Goal: Communication & Community: Answer question/provide support

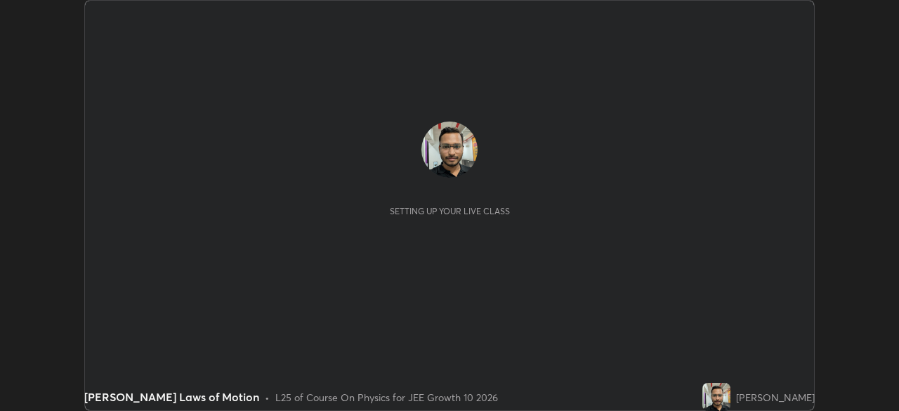
scroll to position [411, 899]
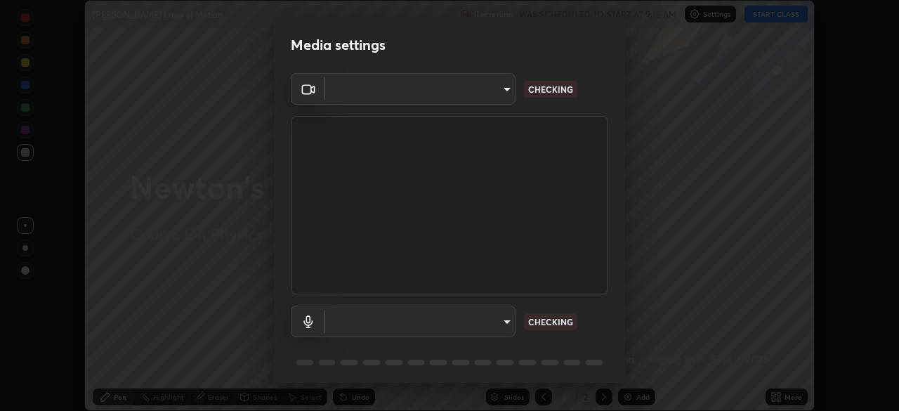
type input "b45de7ee0fa5affbd86f381d9850d11959442b20ac23425cf08cd12c60232317"
type input "default"
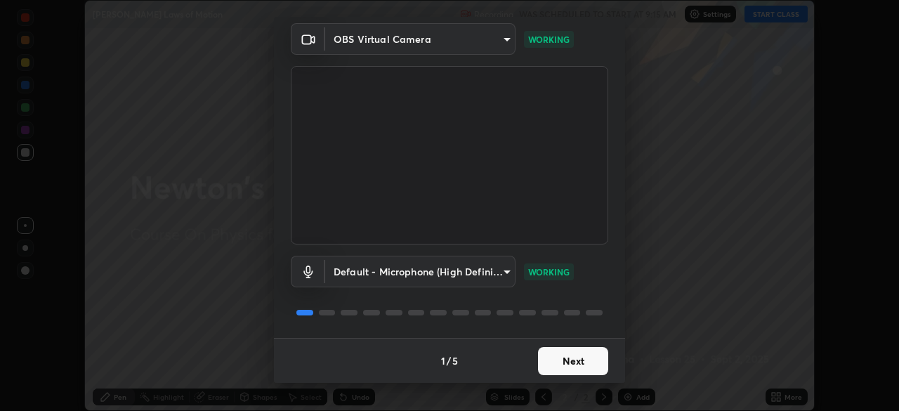
click at [576, 358] on button "Next" at bounding box center [573, 361] width 70 height 28
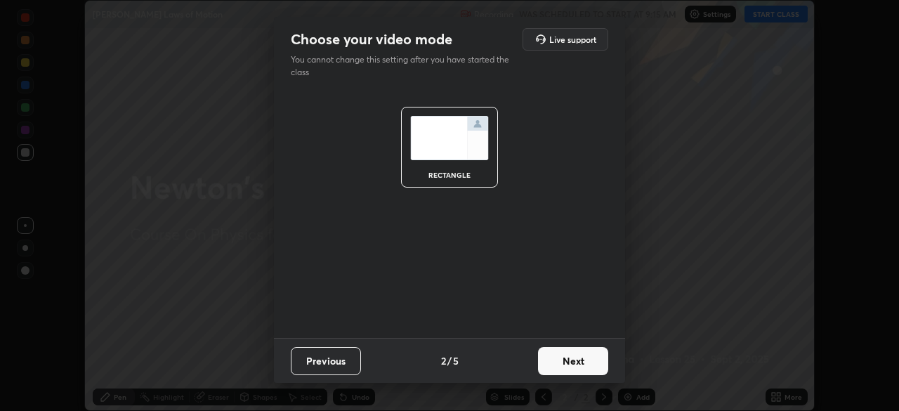
click at [576, 359] on button "Next" at bounding box center [573, 361] width 70 height 28
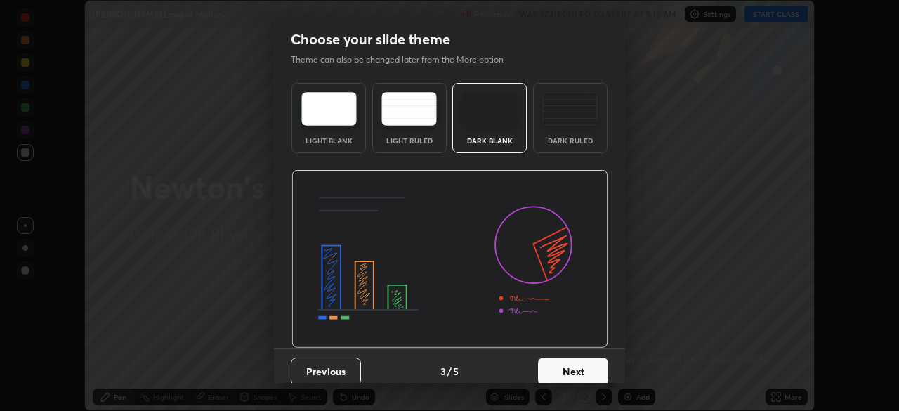
click at [579, 360] on button "Next" at bounding box center [573, 372] width 70 height 28
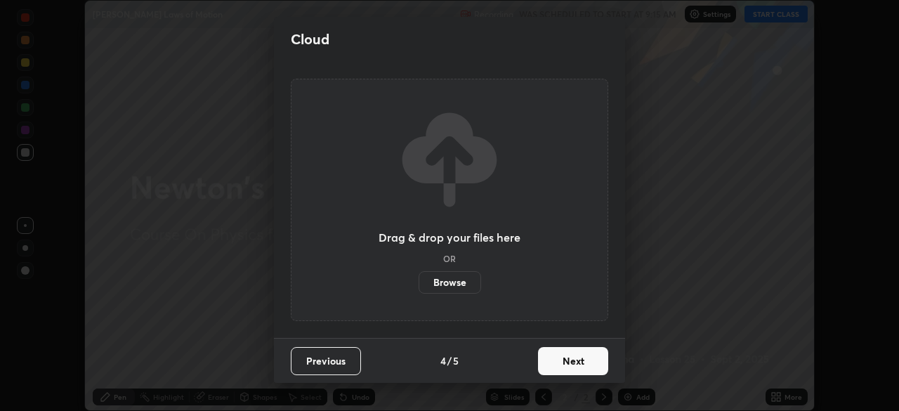
click at [580, 360] on button "Next" at bounding box center [573, 361] width 70 height 28
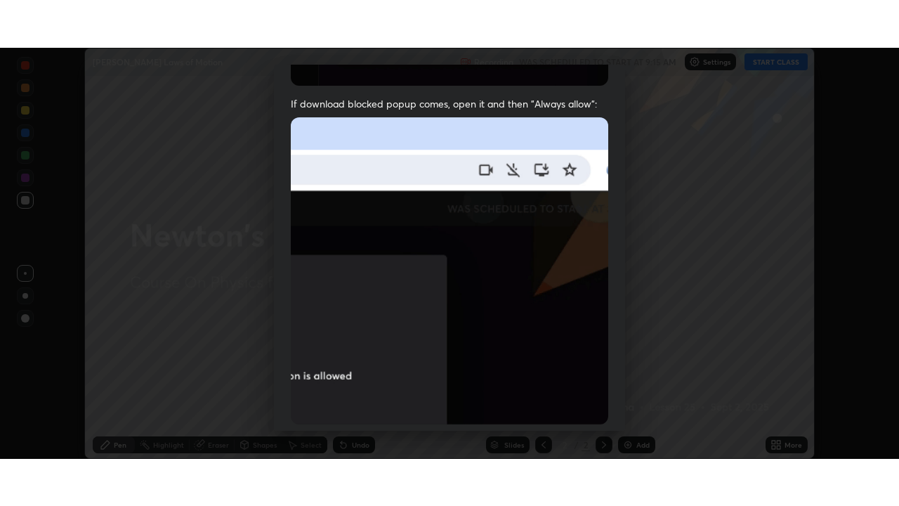
scroll to position [337, 0]
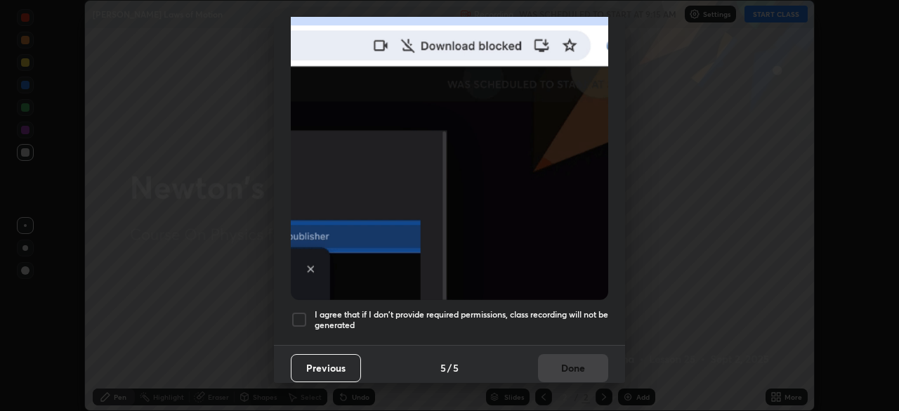
click at [302, 312] on div at bounding box center [299, 319] width 17 height 17
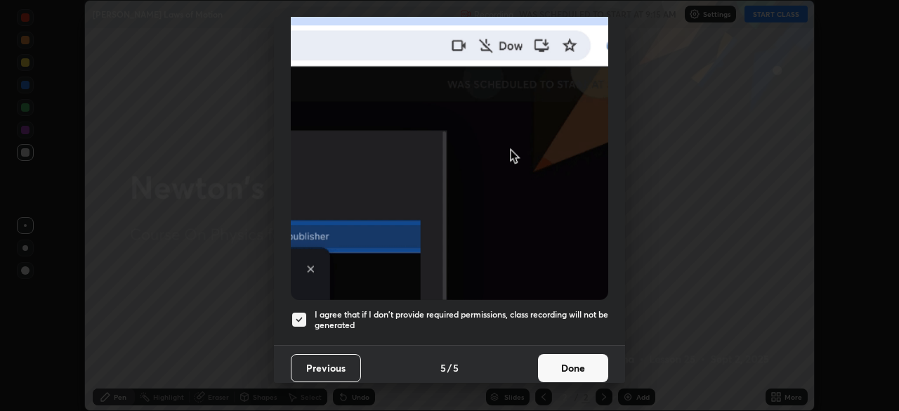
click at [585, 354] on button "Done" at bounding box center [573, 368] width 70 height 28
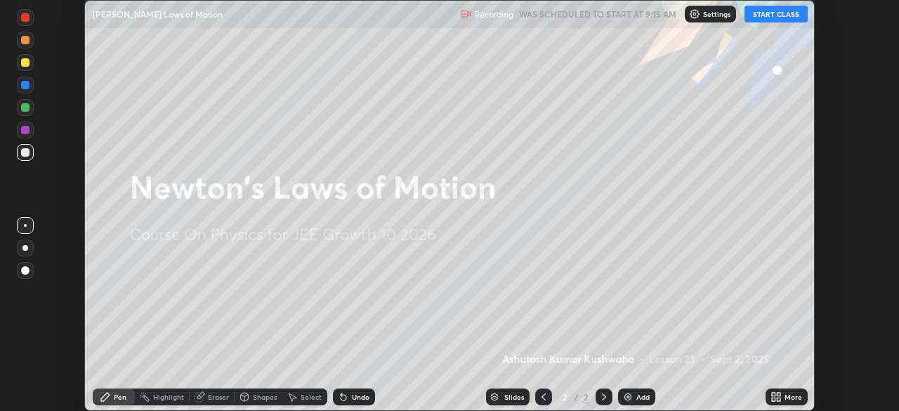
click at [777, 13] on button "START CLASS" at bounding box center [776, 14] width 63 height 17
click at [779, 394] on icon at bounding box center [779, 395] width 4 height 4
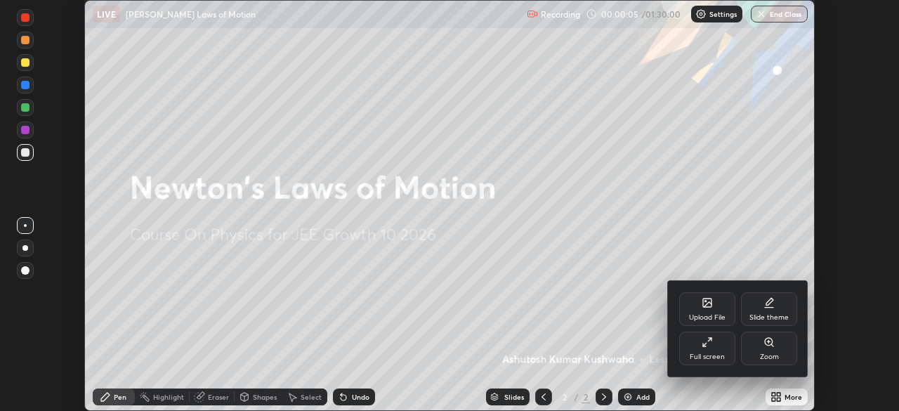
click at [709, 344] on icon at bounding box center [707, 342] width 11 height 11
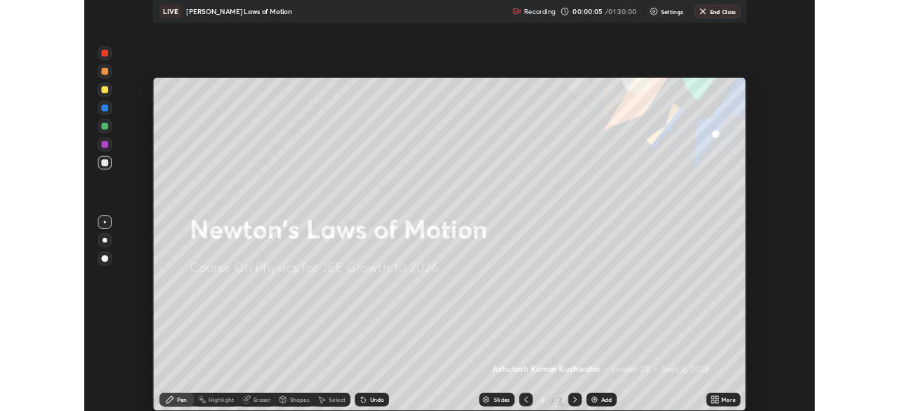
scroll to position [506, 899]
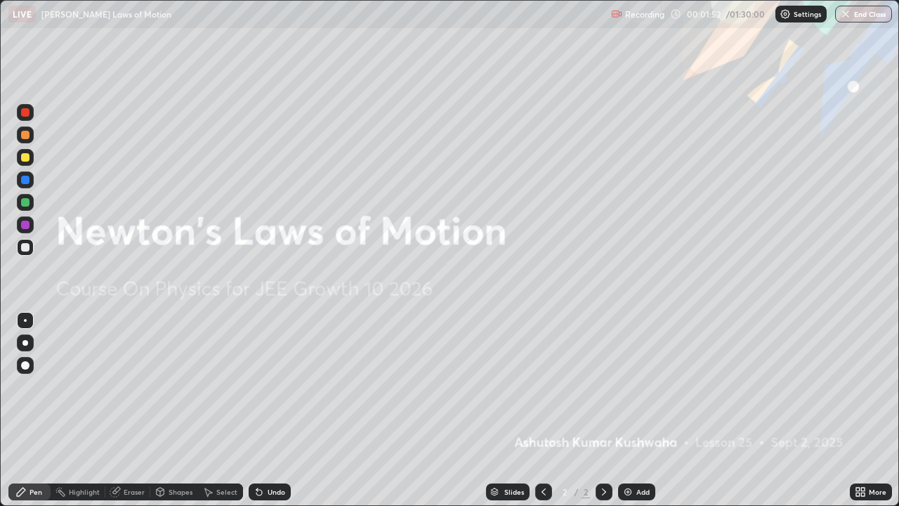
click at [631, 410] on img at bounding box center [628, 491] width 11 height 11
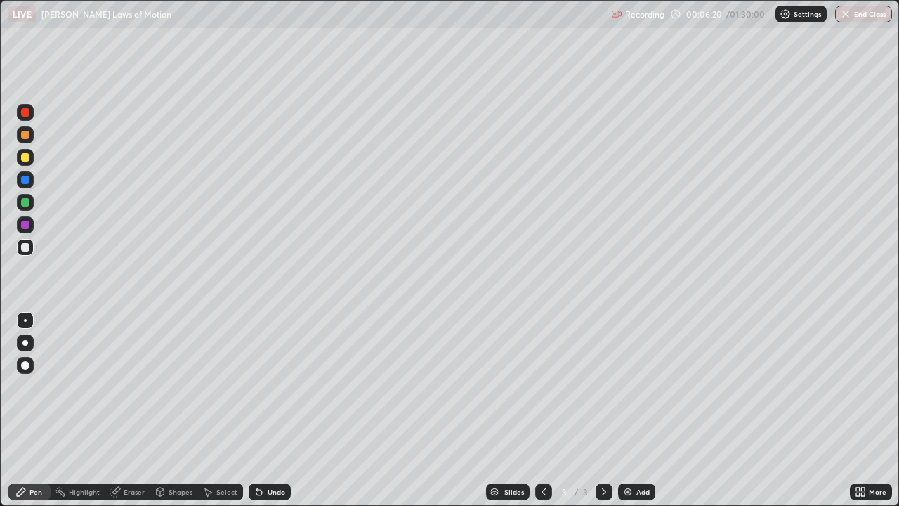
click at [27, 244] on div at bounding box center [25, 247] width 8 height 8
click at [25, 200] on div at bounding box center [25, 202] width 8 height 8
click at [25, 155] on div at bounding box center [25, 157] width 8 height 8
click at [22, 317] on div at bounding box center [25, 320] width 17 height 17
click at [27, 342] on div at bounding box center [25, 343] width 6 height 6
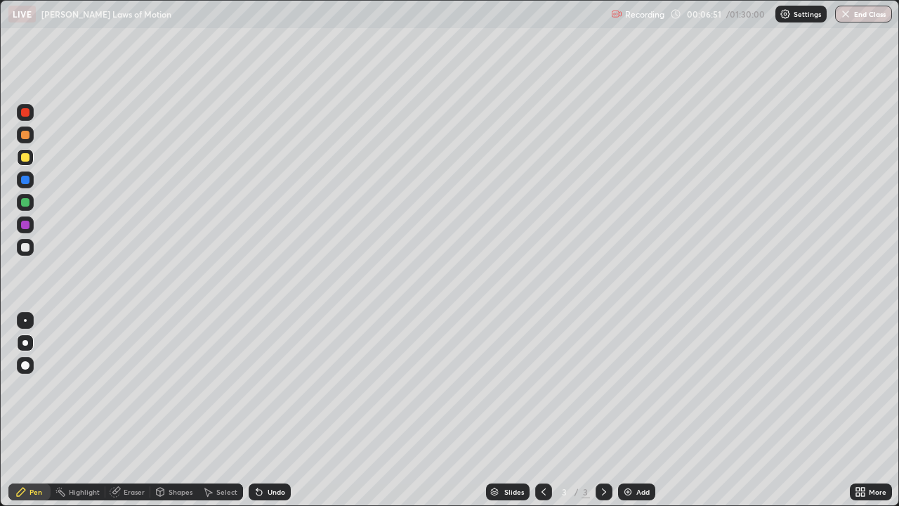
click at [28, 318] on div at bounding box center [25, 320] width 17 height 17
click at [25, 247] on div at bounding box center [25, 247] width 8 height 8
click at [175, 410] on div "Shapes" at bounding box center [181, 491] width 24 height 7
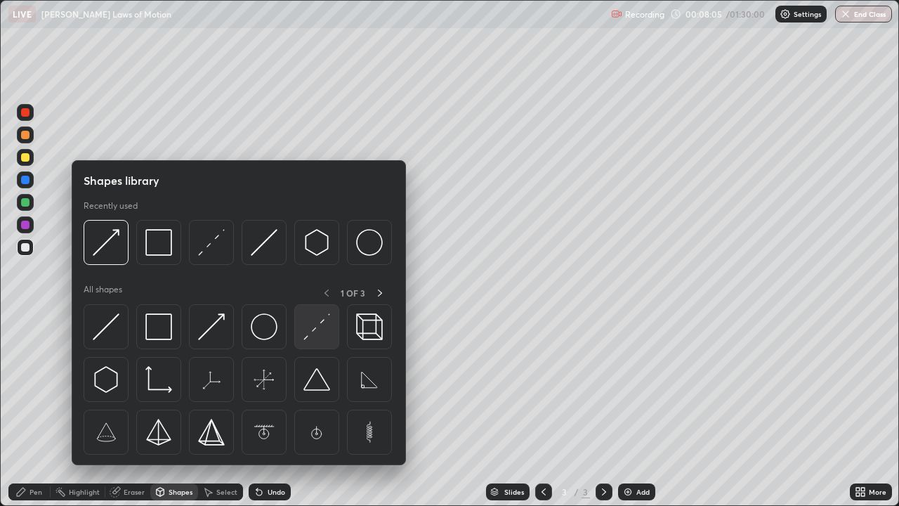
click at [316, 323] on img at bounding box center [317, 326] width 27 height 27
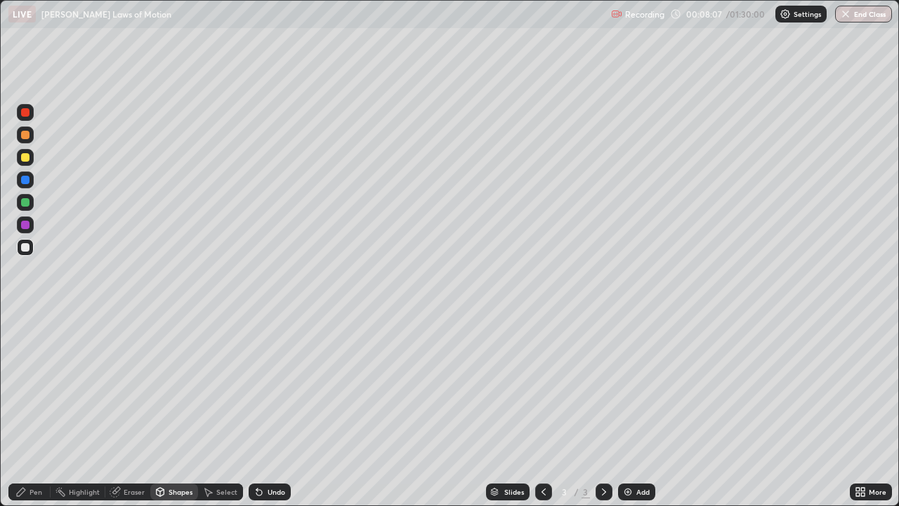
click at [27, 198] on div at bounding box center [25, 202] width 8 height 8
click at [25, 180] on div at bounding box center [25, 180] width 8 height 8
click at [25, 247] on div at bounding box center [25, 247] width 8 height 8
click at [36, 410] on div "Pen" at bounding box center [36, 491] width 13 height 7
click at [21, 224] on div at bounding box center [25, 225] width 8 height 8
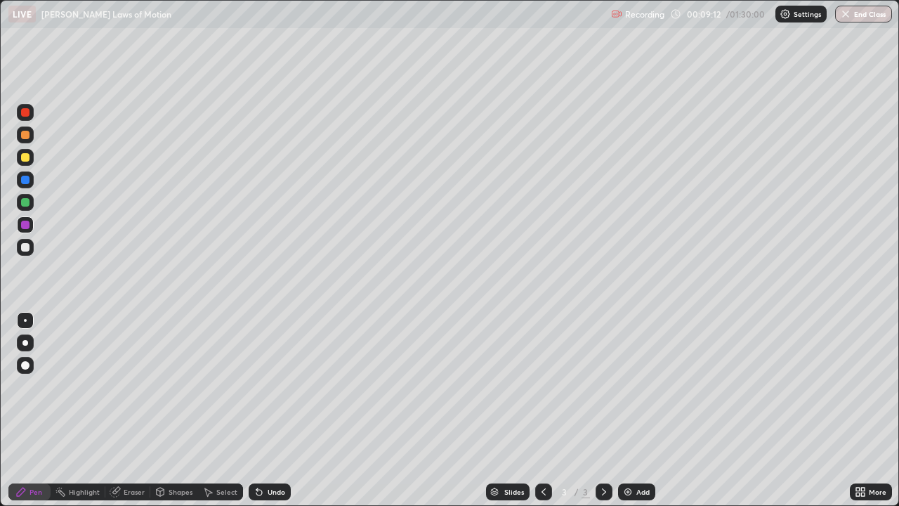
click at [131, 410] on div "Eraser" at bounding box center [134, 491] width 21 height 7
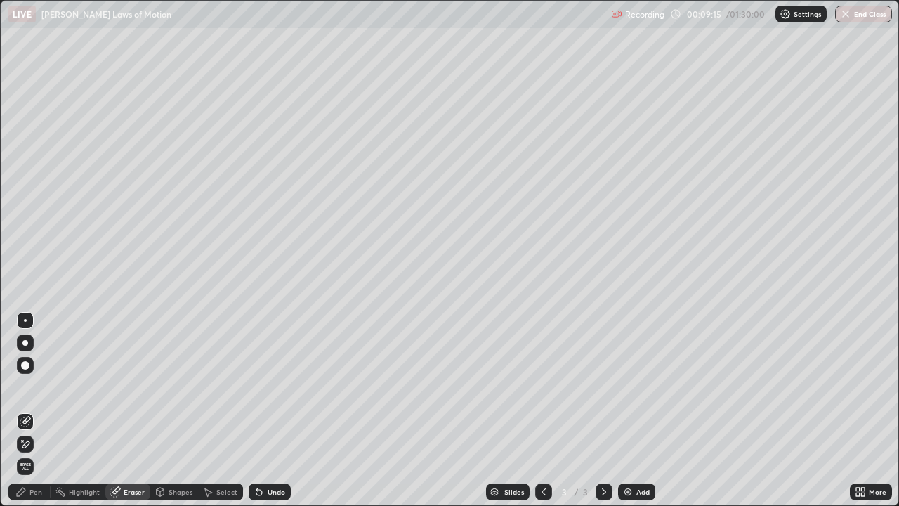
click at [32, 410] on div "Pen" at bounding box center [36, 491] width 13 height 7
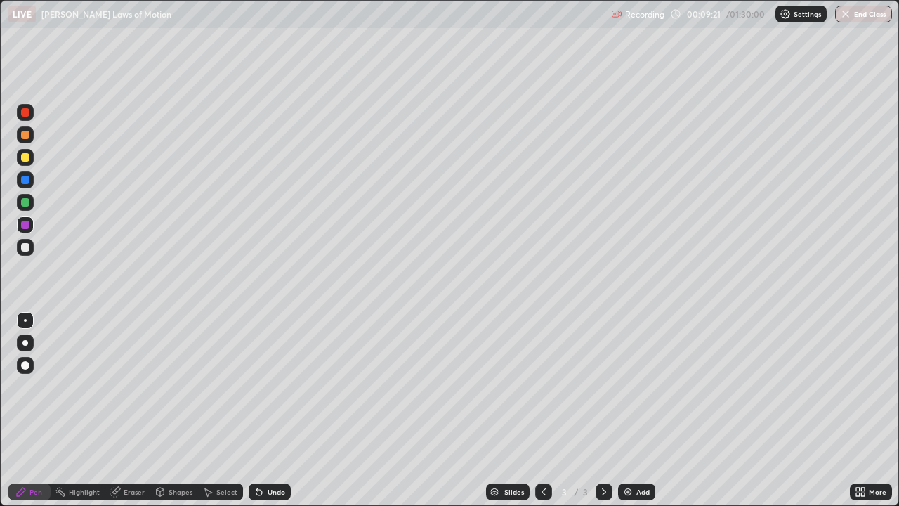
click at [28, 247] on div at bounding box center [25, 247] width 8 height 8
click at [25, 202] on div at bounding box center [25, 202] width 8 height 8
click at [180, 410] on div "Shapes" at bounding box center [181, 491] width 24 height 7
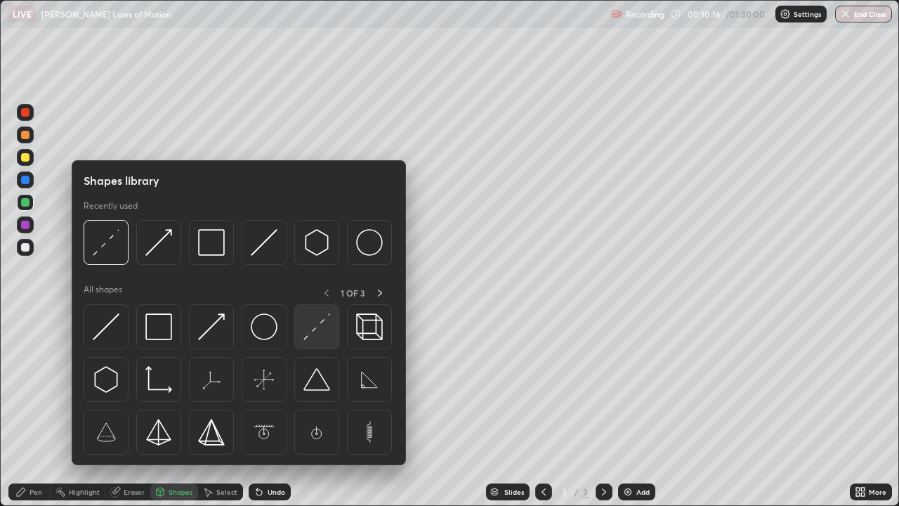
click at [319, 330] on img at bounding box center [317, 326] width 27 height 27
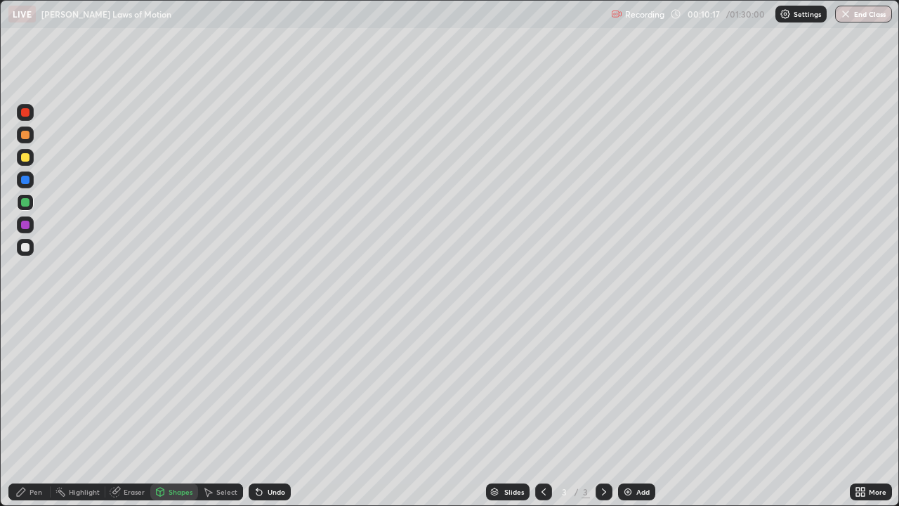
click at [27, 178] on div at bounding box center [25, 180] width 8 height 8
click at [36, 410] on div "Pen" at bounding box center [36, 491] width 13 height 7
click at [137, 410] on div "Eraser" at bounding box center [134, 491] width 21 height 7
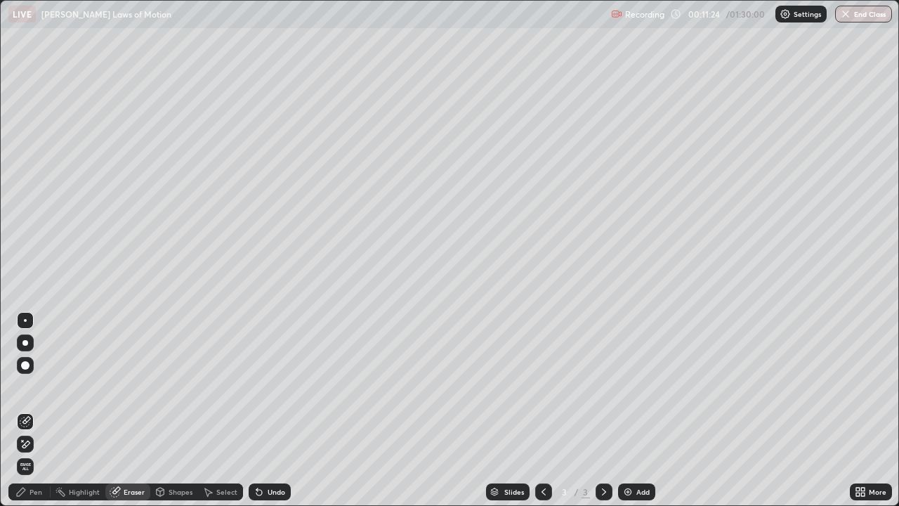
click at [39, 410] on div "Pen" at bounding box center [36, 491] width 13 height 7
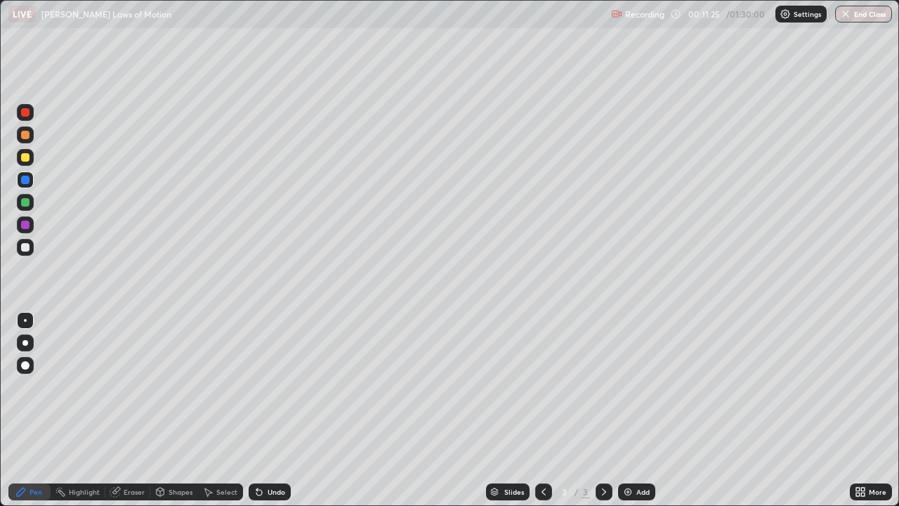
click at [25, 250] on div at bounding box center [25, 247] width 8 height 8
click at [25, 155] on div at bounding box center [25, 157] width 8 height 8
click at [183, 410] on div "Shapes" at bounding box center [181, 491] width 24 height 7
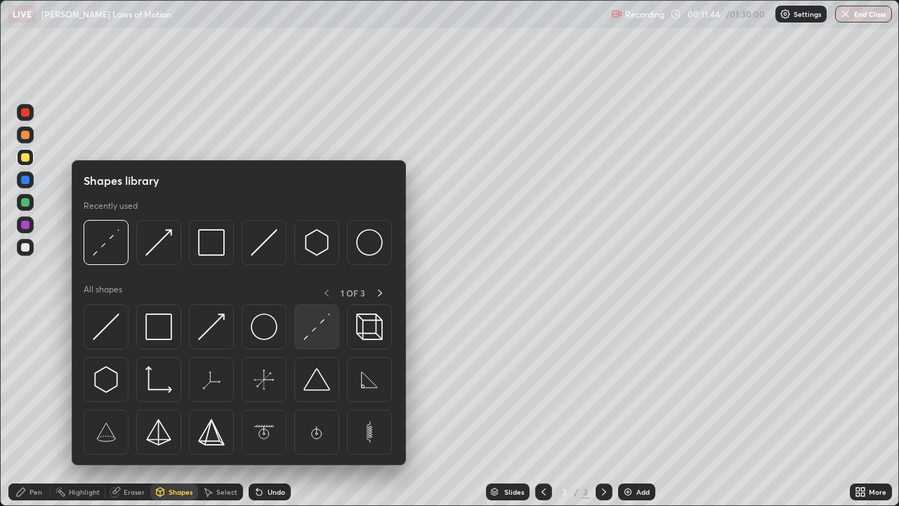
click at [318, 331] on img at bounding box center [317, 326] width 27 height 27
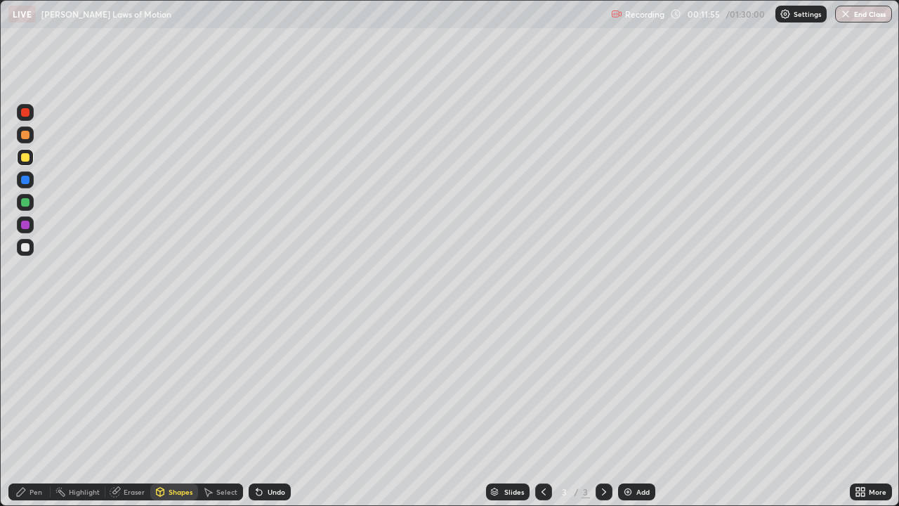
click at [36, 410] on div "Pen" at bounding box center [36, 491] width 13 height 7
click at [25, 245] on div at bounding box center [25, 247] width 8 height 8
click at [25, 320] on div at bounding box center [25, 320] width 3 height 3
click at [27, 342] on div at bounding box center [25, 343] width 6 height 6
click at [133, 410] on div "Eraser" at bounding box center [134, 491] width 21 height 7
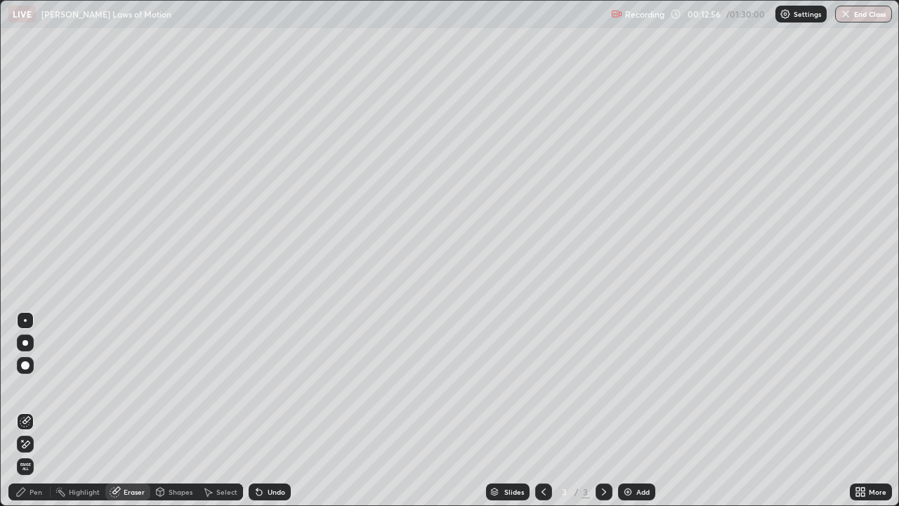
click at [33, 410] on div "Pen" at bounding box center [36, 491] width 13 height 7
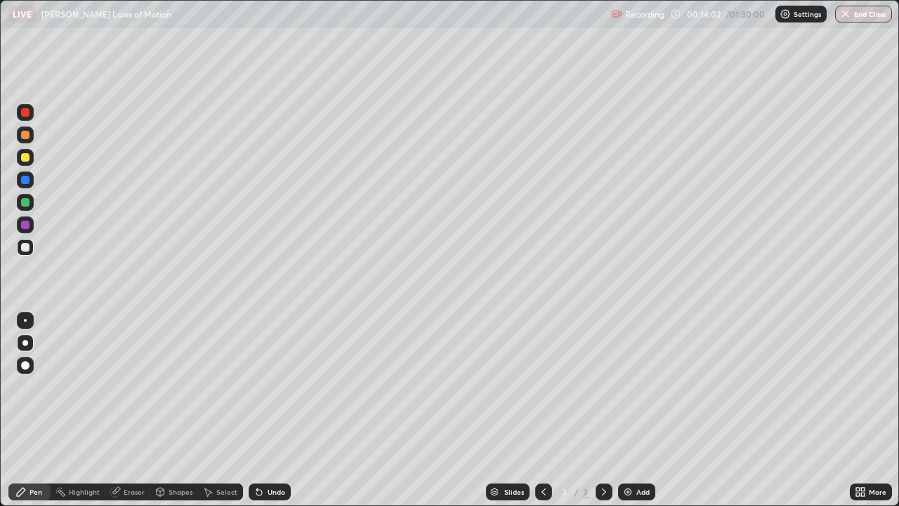
click at [28, 157] on div at bounding box center [25, 157] width 8 height 8
click at [27, 318] on div at bounding box center [25, 320] width 17 height 17
click at [27, 225] on div at bounding box center [25, 225] width 8 height 8
click at [25, 155] on div at bounding box center [25, 157] width 8 height 8
click at [25, 247] on div at bounding box center [25, 247] width 8 height 8
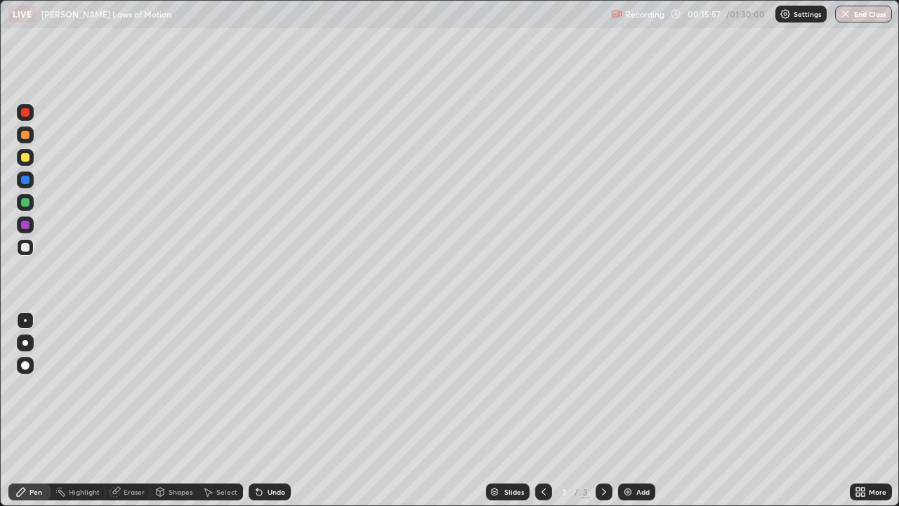
click at [185, 410] on div "Shapes" at bounding box center [181, 491] width 24 height 7
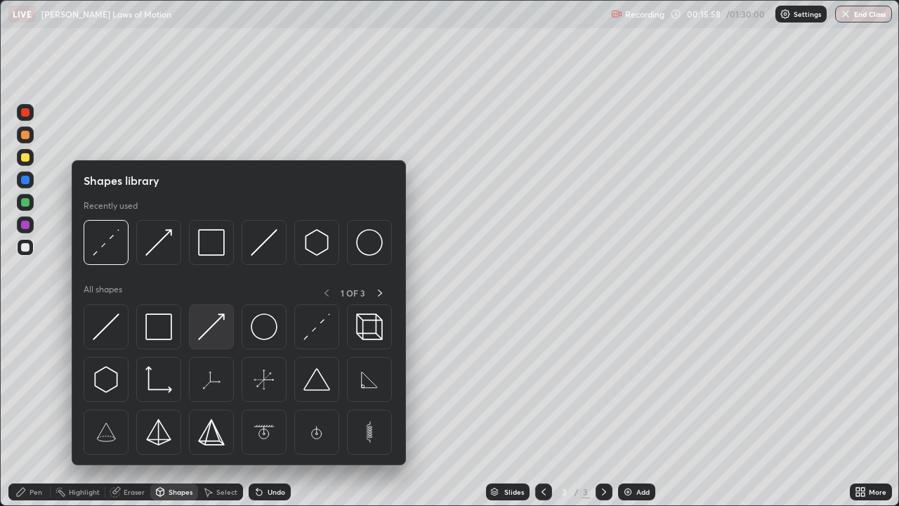
click at [216, 330] on img at bounding box center [211, 326] width 27 height 27
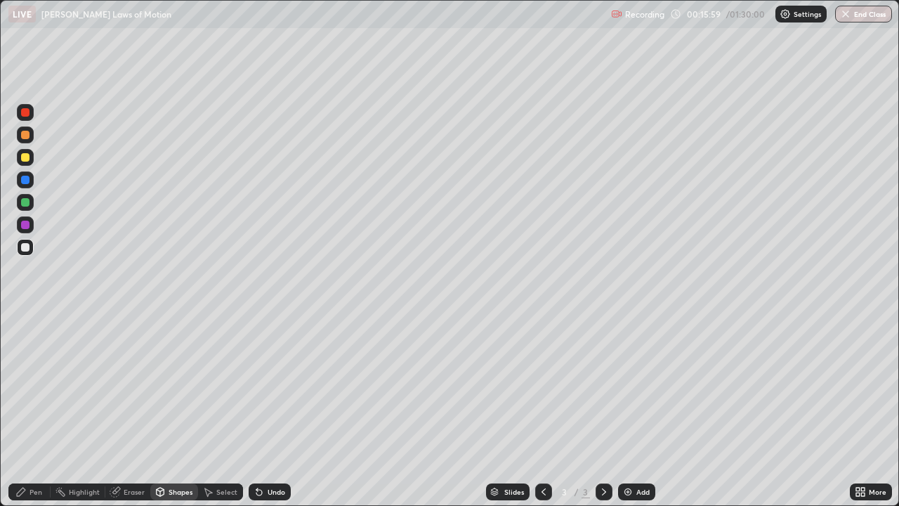
click at [25, 157] on div at bounding box center [25, 157] width 8 height 8
click at [25, 222] on div at bounding box center [25, 225] width 8 height 8
click at [25, 204] on div at bounding box center [25, 202] width 8 height 8
click at [37, 410] on div "Pen" at bounding box center [36, 491] width 13 height 7
click at [25, 343] on div at bounding box center [25, 343] width 6 height 6
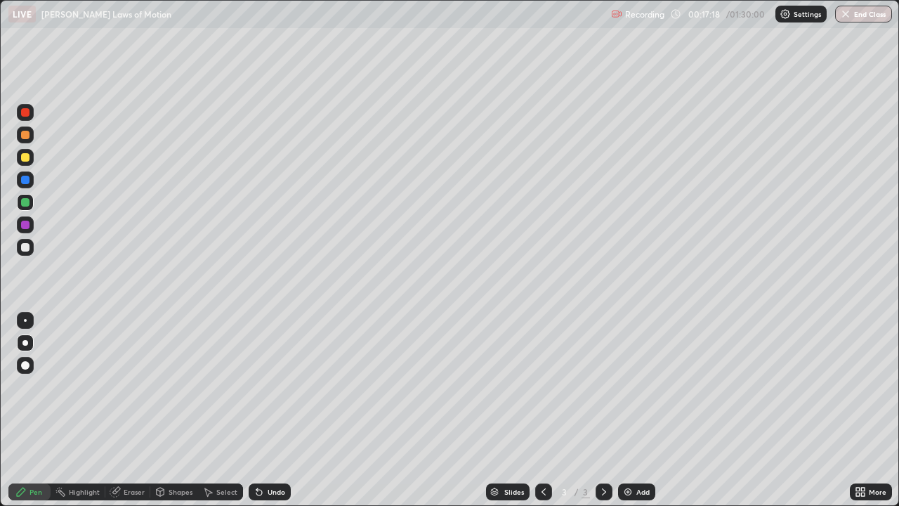
click at [24, 249] on div at bounding box center [25, 247] width 8 height 8
click at [273, 410] on div "Undo" at bounding box center [277, 491] width 18 height 7
click at [180, 410] on div "Shapes" at bounding box center [181, 491] width 24 height 7
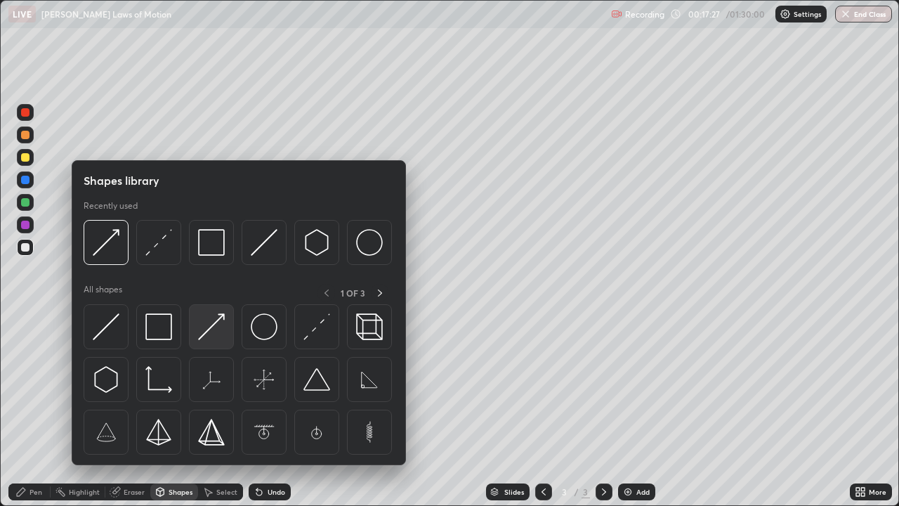
click at [221, 330] on img at bounding box center [211, 326] width 27 height 27
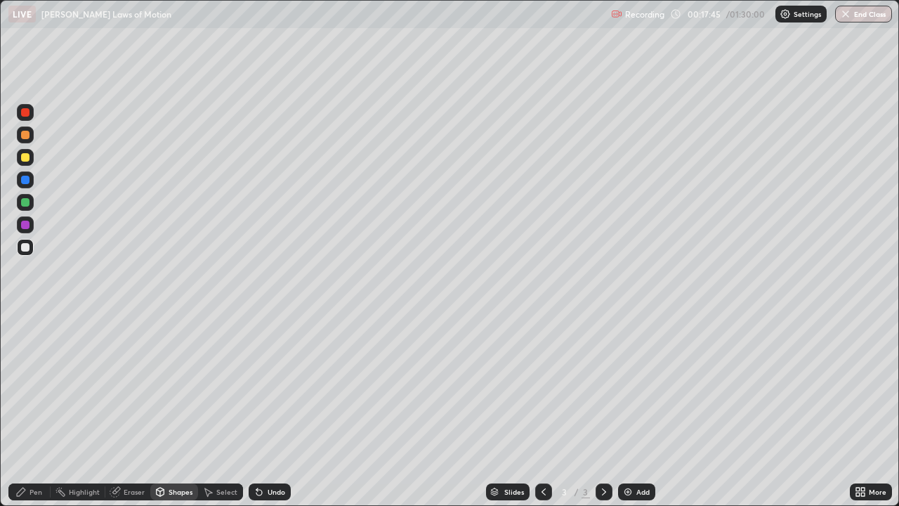
click at [133, 410] on div "Eraser" at bounding box center [134, 491] width 21 height 7
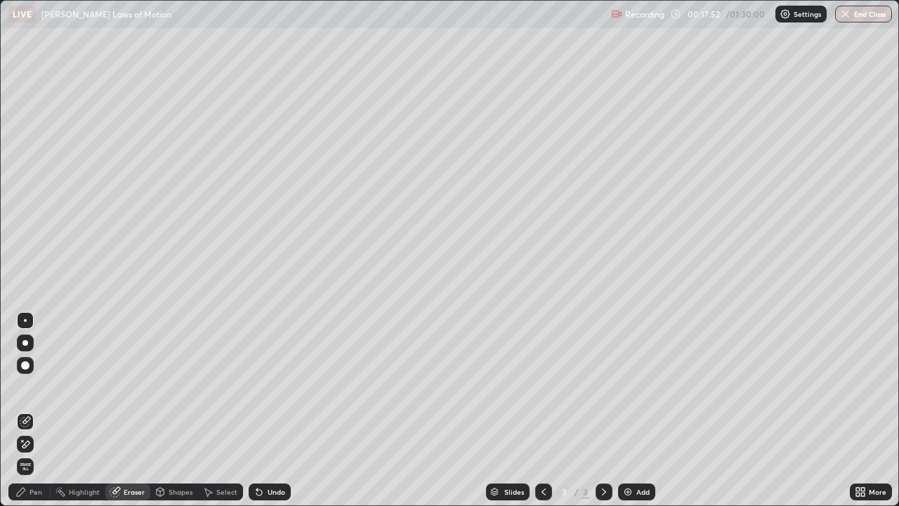
click at [39, 410] on div "Pen" at bounding box center [36, 491] width 13 height 7
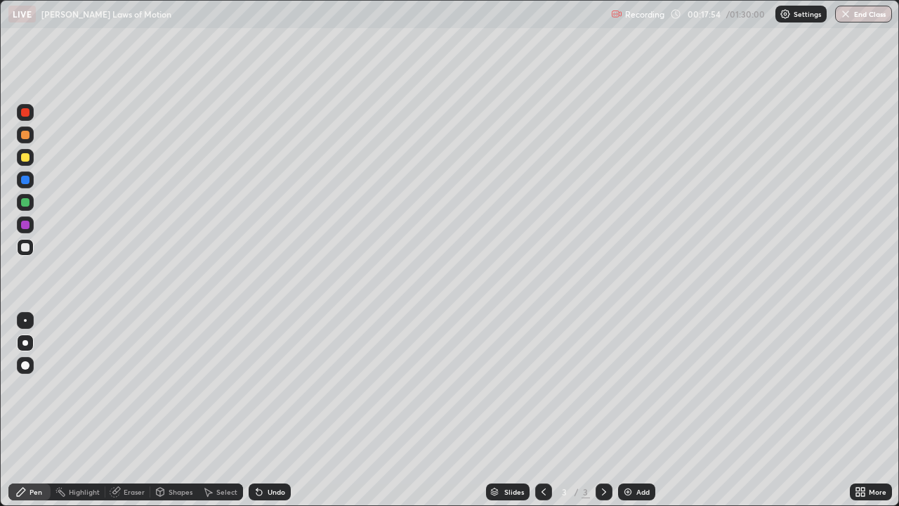
click at [174, 410] on div "Shapes" at bounding box center [181, 491] width 24 height 7
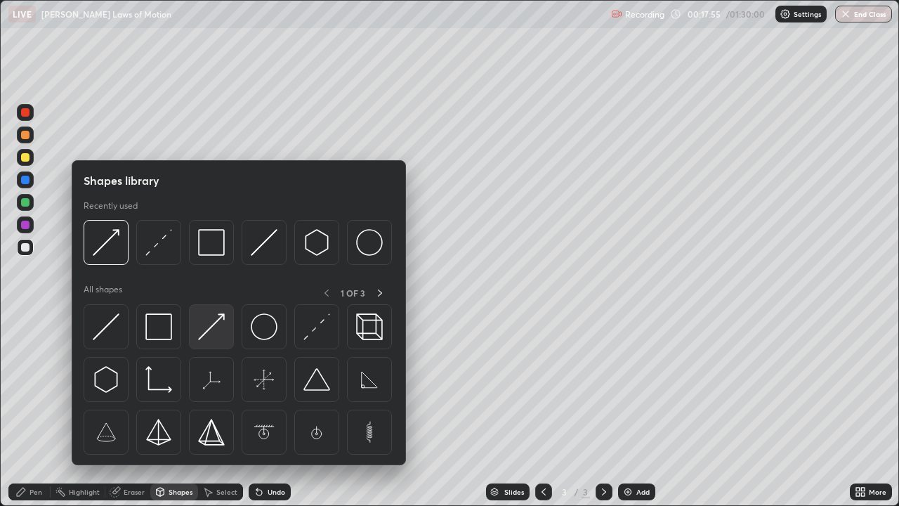
click at [214, 330] on img at bounding box center [211, 326] width 27 height 27
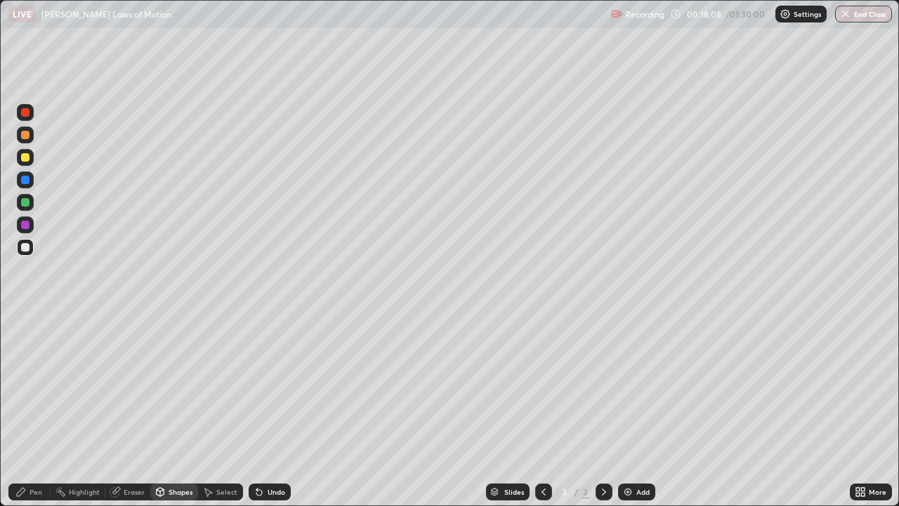
click at [37, 410] on div "Pen" at bounding box center [36, 491] width 13 height 7
click at [25, 158] on div at bounding box center [25, 157] width 8 height 8
click at [27, 200] on div at bounding box center [25, 202] width 8 height 8
click at [268, 410] on div "Undo" at bounding box center [277, 491] width 18 height 7
click at [184, 410] on div "Shapes" at bounding box center [181, 491] width 24 height 7
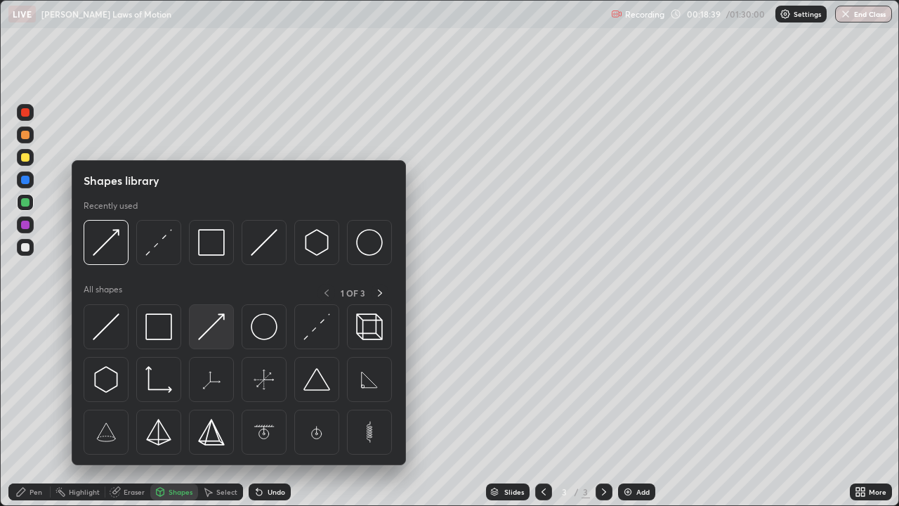
click at [213, 330] on img at bounding box center [211, 326] width 27 height 27
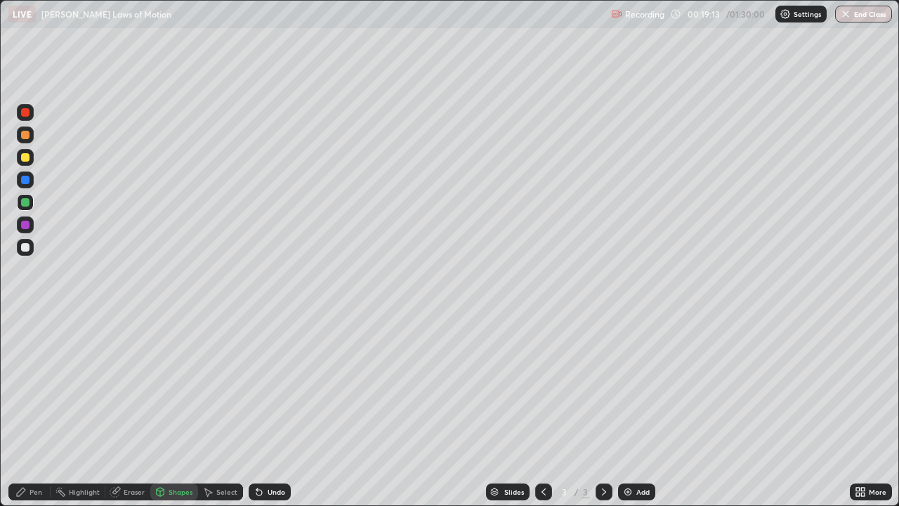
click at [39, 410] on div "Pen" at bounding box center [36, 491] width 13 height 7
click at [25, 157] on div at bounding box center [25, 157] width 8 height 8
click at [630, 410] on img at bounding box center [628, 491] width 11 height 11
click at [176, 410] on div "Shapes" at bounding box center [181, 491] width 24 height 7
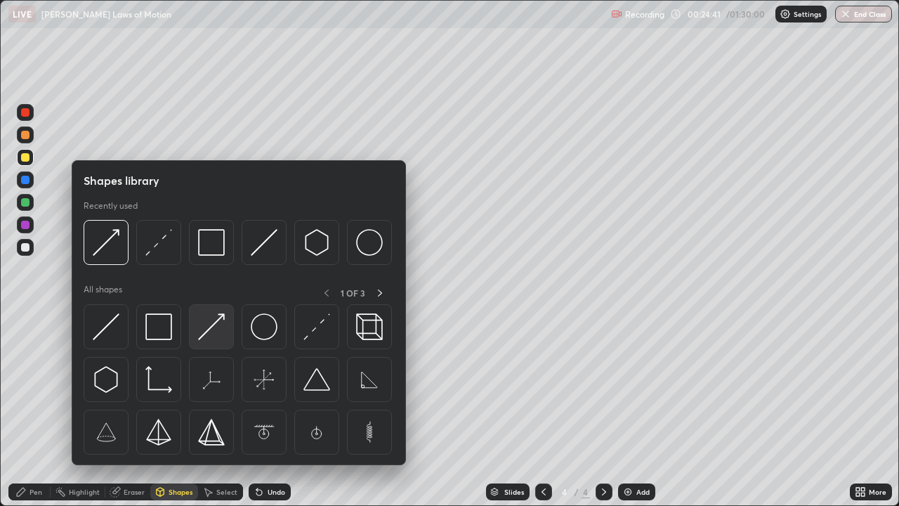
click at [216, 323] on img at bounding box center [211, 326] width 27 height 27
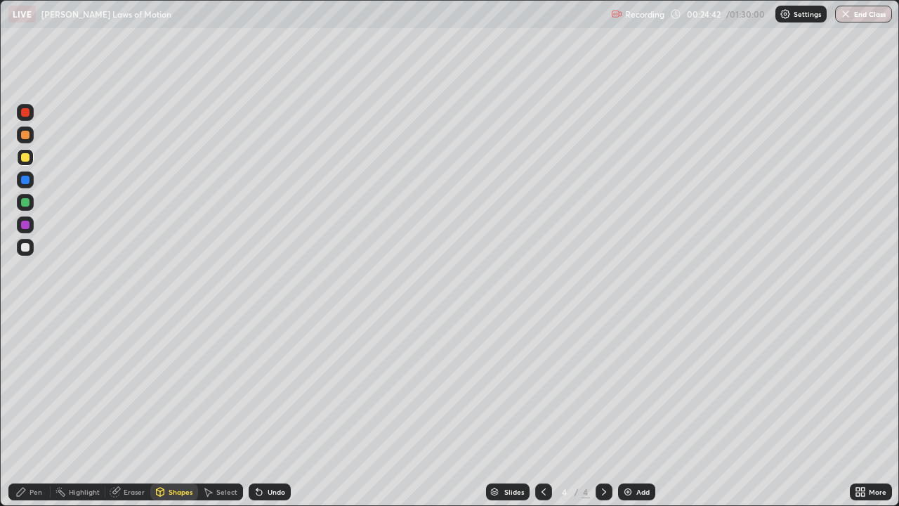
click at [25, 221] on div at bounding box center [25, 225] width 8 height 8
click at [36, 410] on div "Pen" at bounding box center [36, 491] width 13 height 7
click at [27, 243] on div at bounding box center [25, 247] width 8 height 8
click at [27, 244] on div at bounding box center [25, 247] width 8 height 8
click at [178, 410] on div "Shapes" at bounding box center [181, 491] width 24 height 7
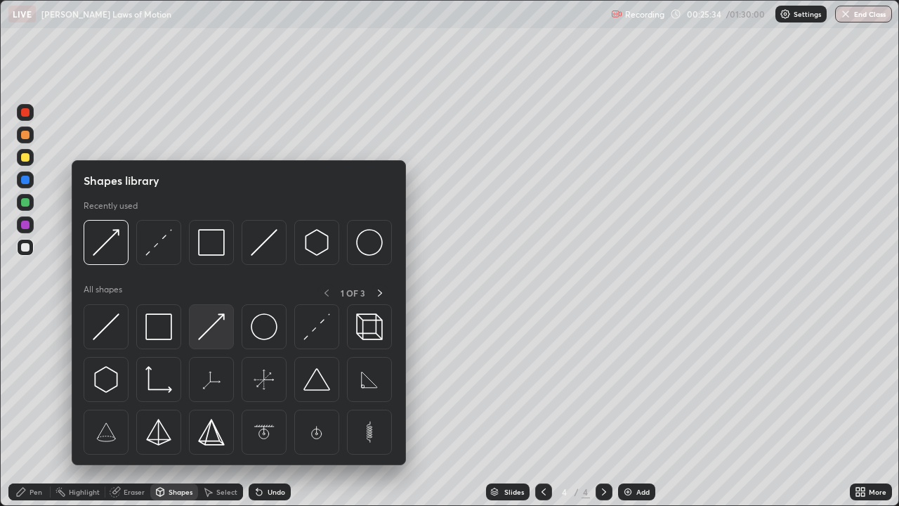
click at [214, 330] on img at bounding box center [211, 326] width 27 height 27
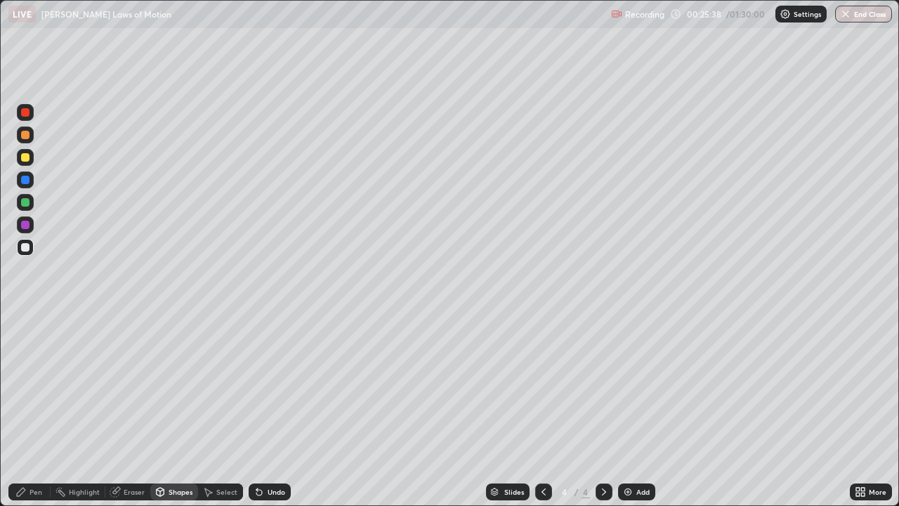
click at [40, 410] on div "Pen" at bounding box center [36, 491] width 13 height 7
click at [180, 410] on div "Shapes" at bounding box center [181, 491] width 24 height 7
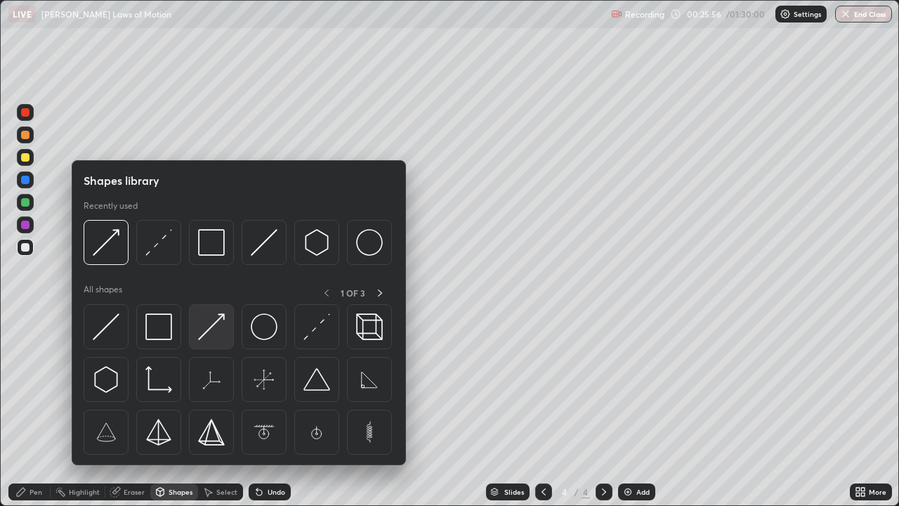
click at [216, 323] on img at bounding box center [211, 326] width 27 height 27
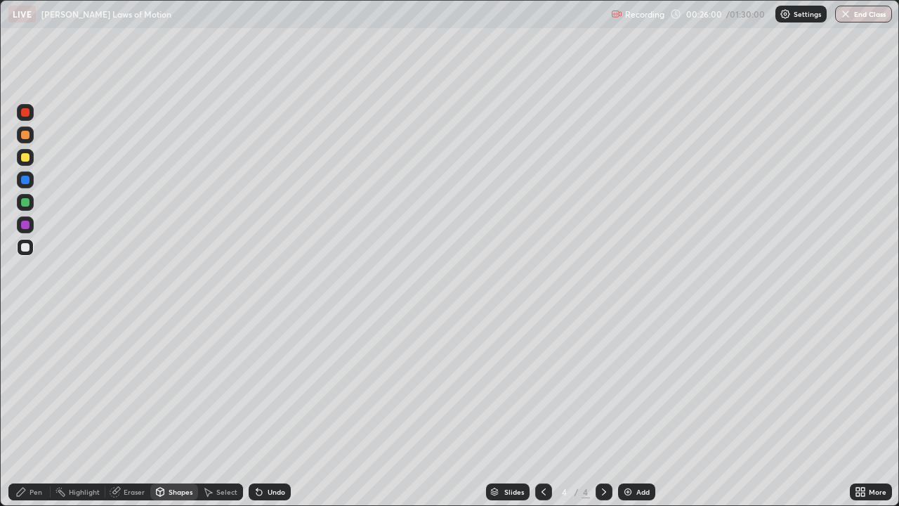
click at [36, 410] on div "Pen" at bounding box center [36, 491] width 13 height 7
click at [25, 202] on div at bounding box center [25, 202] width 8 height 8
click at [628, 410] on img at bounding box center [628, 491] width 11 height 11
click at [179, 410] on div "Shapes" at bounding box center [181, 491] width 24 height 7
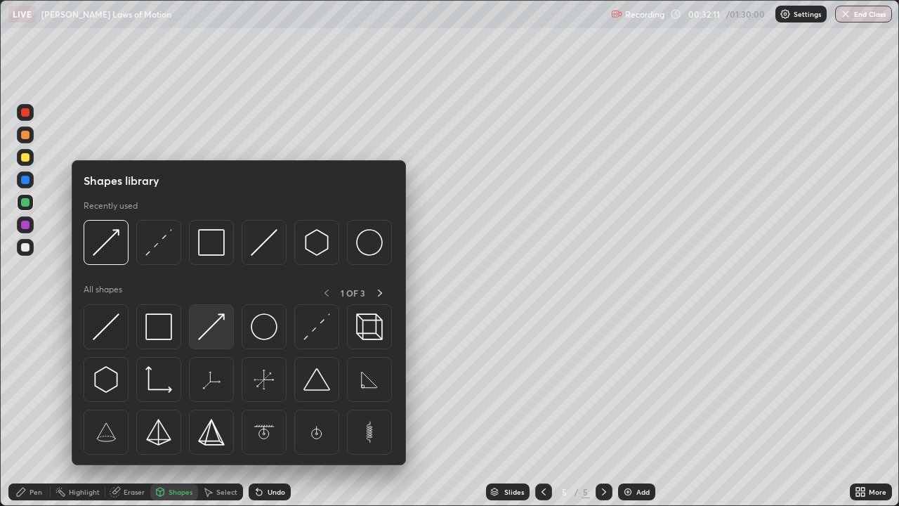
click at [214, 330] on img at bounding box center [211, 326] width 27 height 27
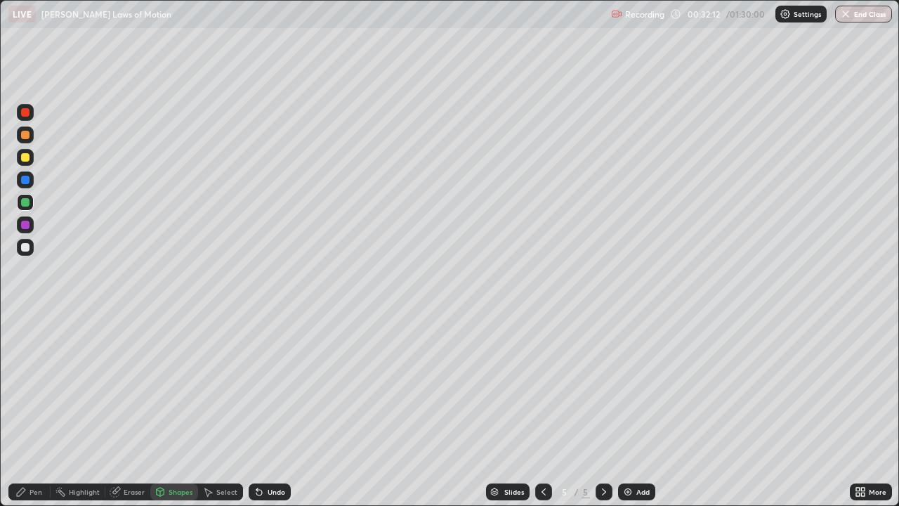
click at [25, 246] on div at bounding box center [25, 247] width 8 height 8
click at [35, 410] on div "Pen" at bounding box center [36, 491] width 13 height 7
click at [27, 200] on div at bounding box center [25, 202] width 8 height 8
click at [180, 410] on div "Shapes" at bounding box center [181, 491] width 24 height 7
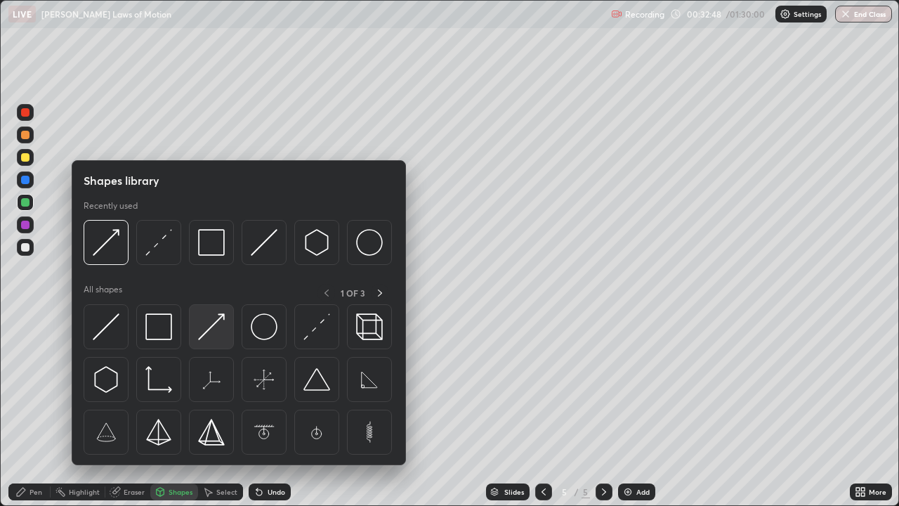
click at [213, 327] on img at bounding box center [211, 326] width 27 height 27
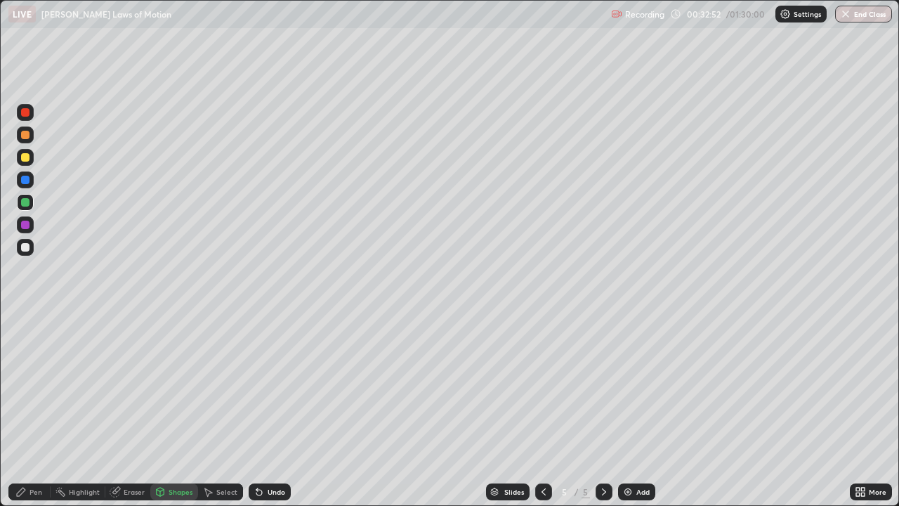
click at [38, 410] on div "Pen" at bounding box center [36, 491] width 13 height 7
click at [27, 245] on div at bounding box center [25, 247] width 8 height 8
click at [177, 410] on div "Shapes" at bounding box center [181, 491] width 24 height 7
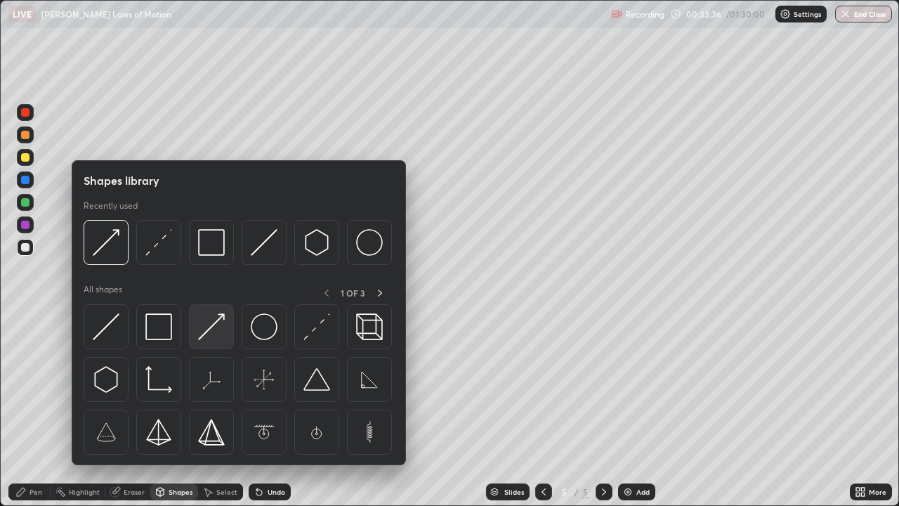
click at [215, 327] on img at bounding box center [211, 326] width 27 height 27
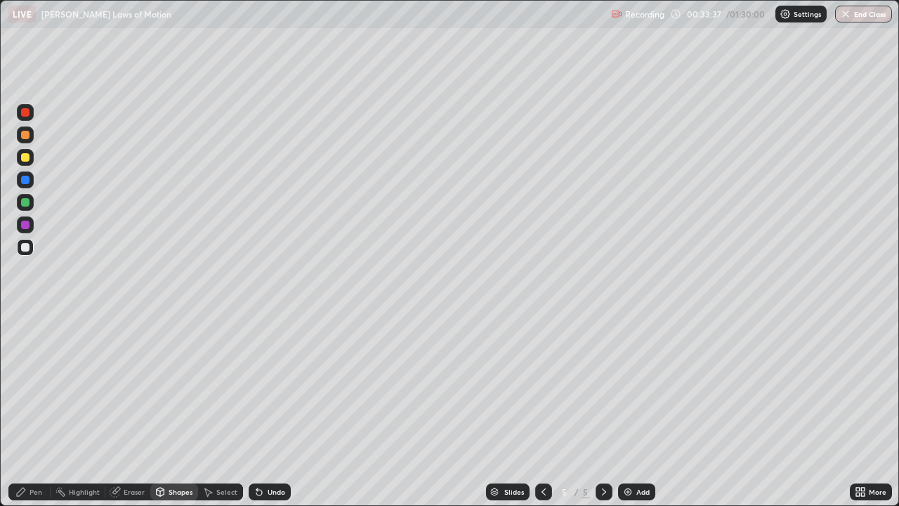
click at [25, 157] on div at bounding box center [25, 157] width 8 height 8
click at [36, 410] on div "Pen" at bounding box center [36, 491] width 13 height 7
click at [24, 177] on div at bounding box center [25, 180] width 8 height 8
click at [180, 410] on div "Shapes" at bounding box center [181, 491] width 24 height 7
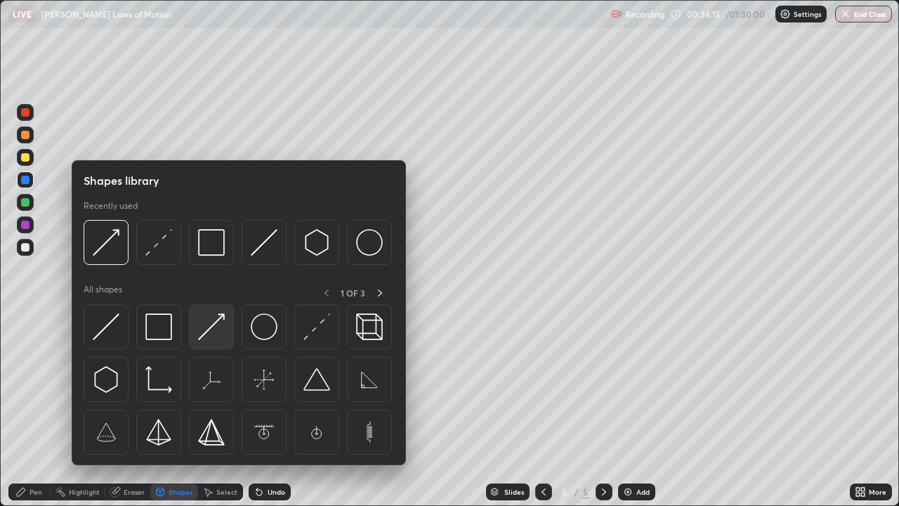
click at [208, 325] on img at bounding box center [211, 326] width 27 height 27
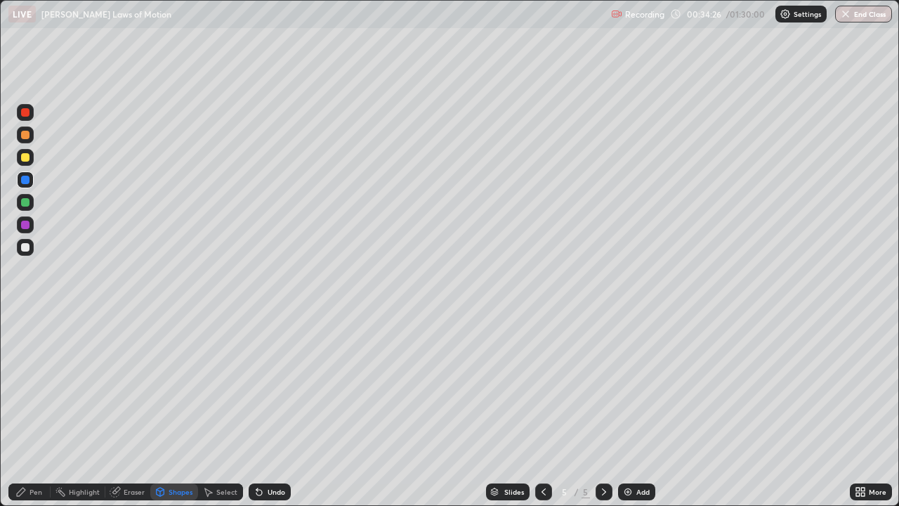
click at [36, 410] on div "Pen" at bounding box center [36, 491] width 13 height 7
click at [180, 410] on div "Shapes" at bounding box center [181, 491] width 24 height 7
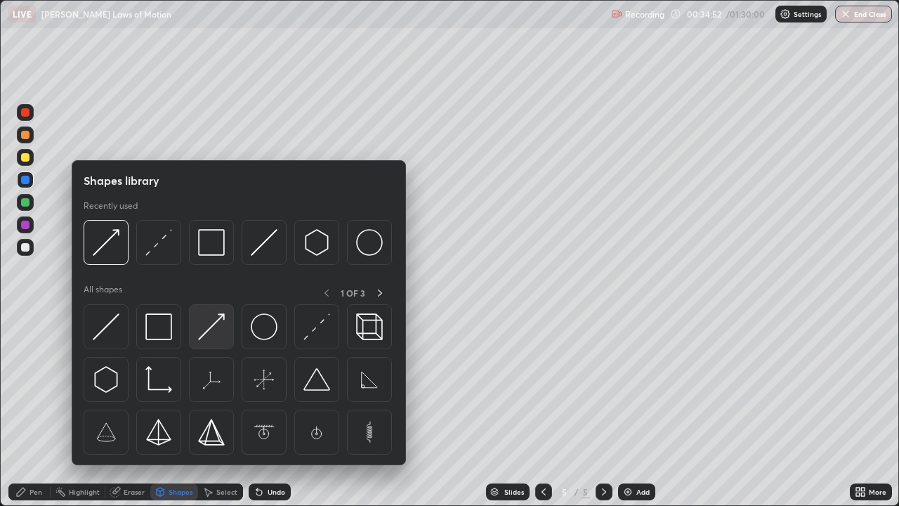
click at [212, 327] on img at bounding box center [211, 326] width 27 height 27
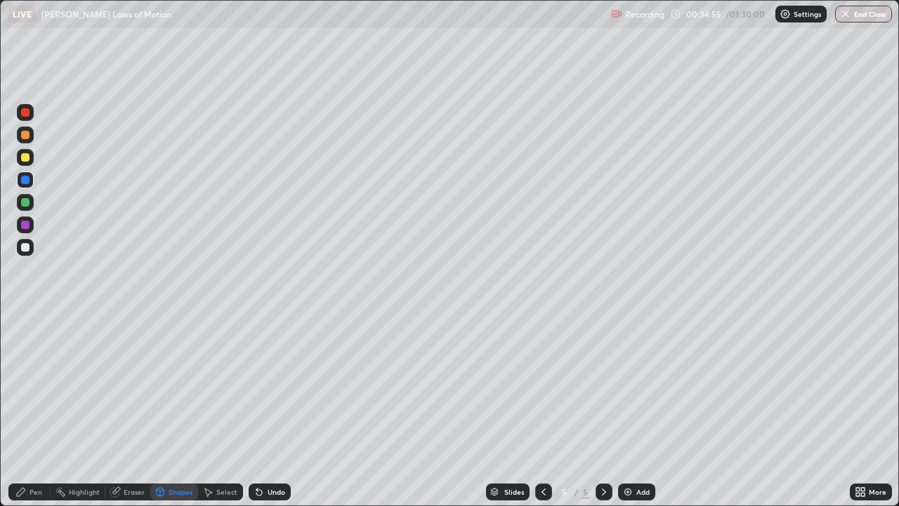
click at [25, 203] on div at bounding box center [25, 202] width 8 height 8
click at [37, 410] on div "Pen" at bounding box center [36, 491] width 13 height 7
click at [26, 247] on div at bounding box center [25, 247] width 8 height 8
click at [132, 410] on div "Eraser" at bounding box center [134, 491] width 21 height 7
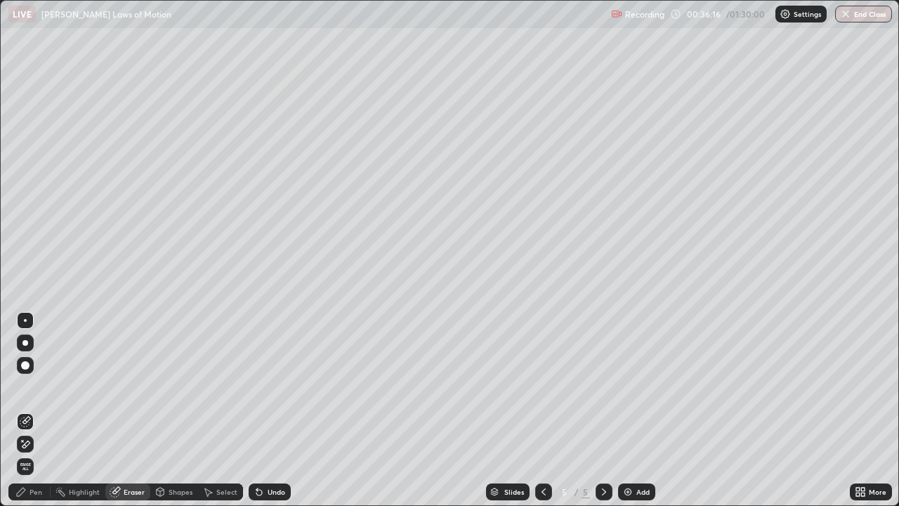
click at [41, 410] on div "Pen" at bounding box center [36, 491] width 13 height 7
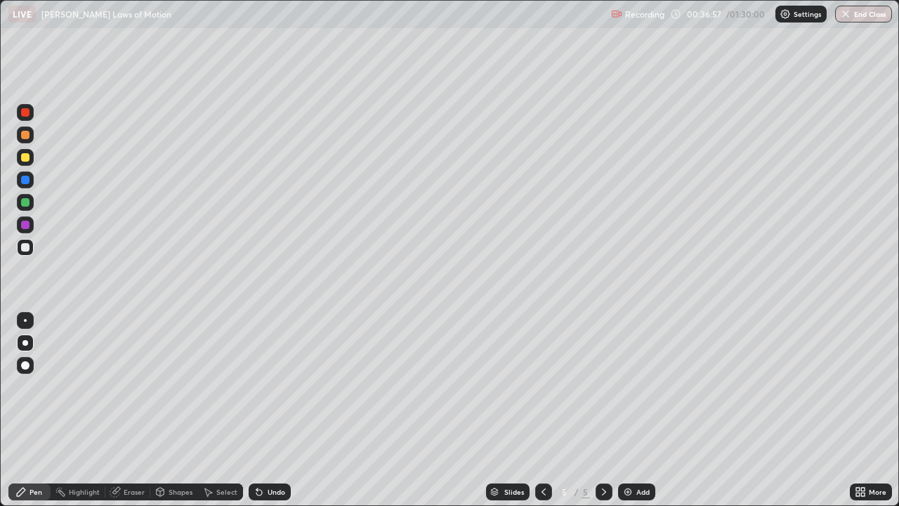
click at [25, 136] on div at bounding box center [25, 135] width 8 height 8
click at [541, 410] on icon at bounding box center [543, 491] width 11 height 11
click at [603, 410] on icon at bounding box center [604, 491] width 4 height 7
click at [226, 410] on div "Select" at bounding box center [226, 491] width 21 height 7
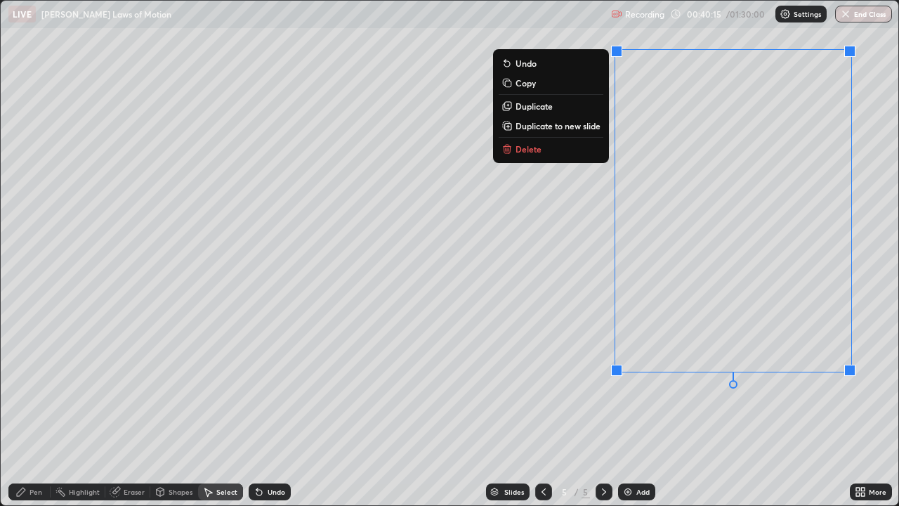
click at [543, 150] on button "Delete" at bounding box center [551, 149] width 105 height 17
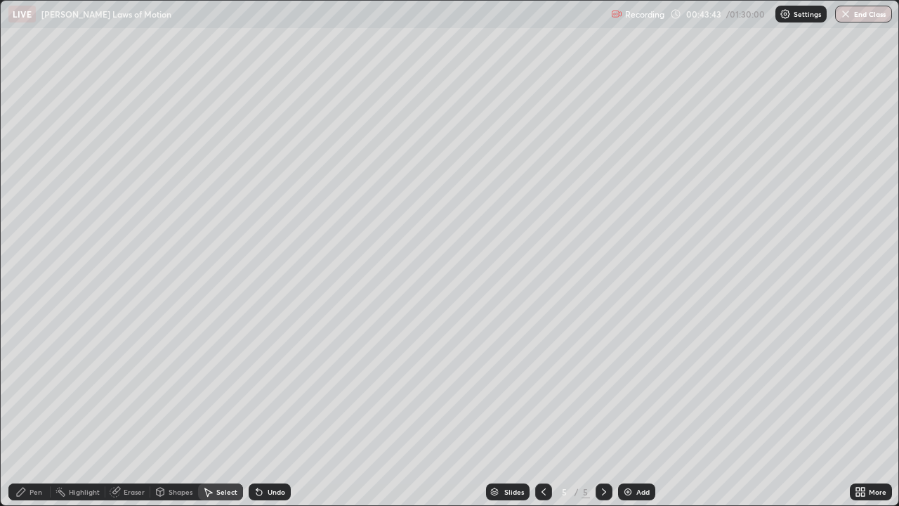
click at [635, 410] on div "Add" at bounding box center [636, 491] width 37 height 17
click at [37, 410] on div "Pen" at bounding box center [36, 491] width 13 height 7
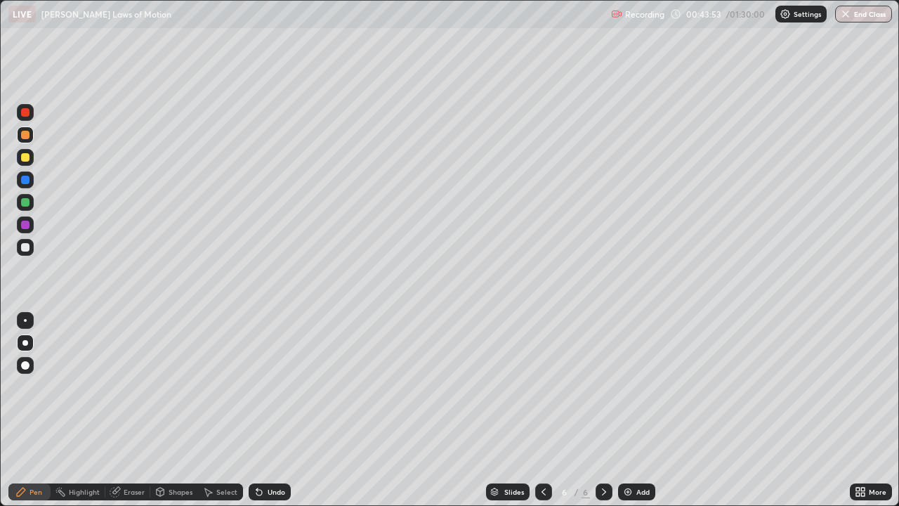
click at [25, 247] on div at bounding box center [25, 247] width 8 height 8
click at [175, 410] on div "Shapes" at bounding box center [181, 491] width 24 height 7
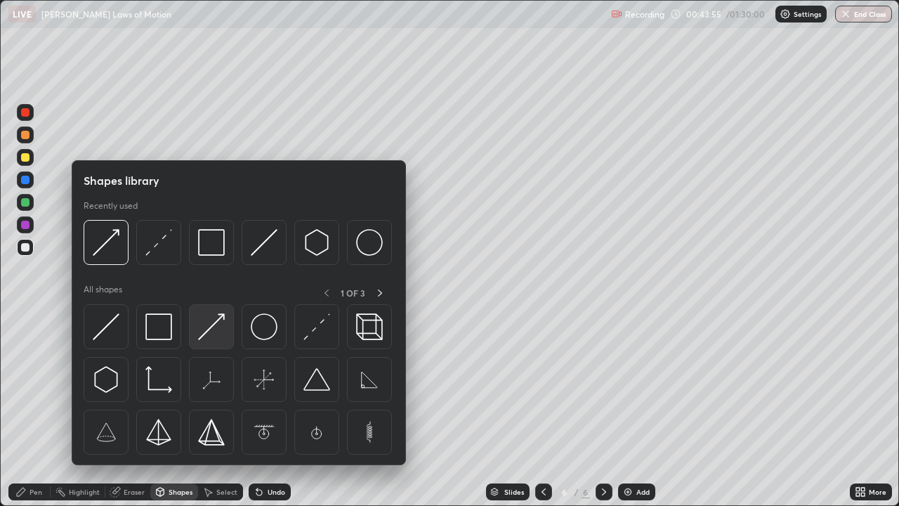
click at [216, 324] on img at bounding box center [211, 326] width 27 height 27
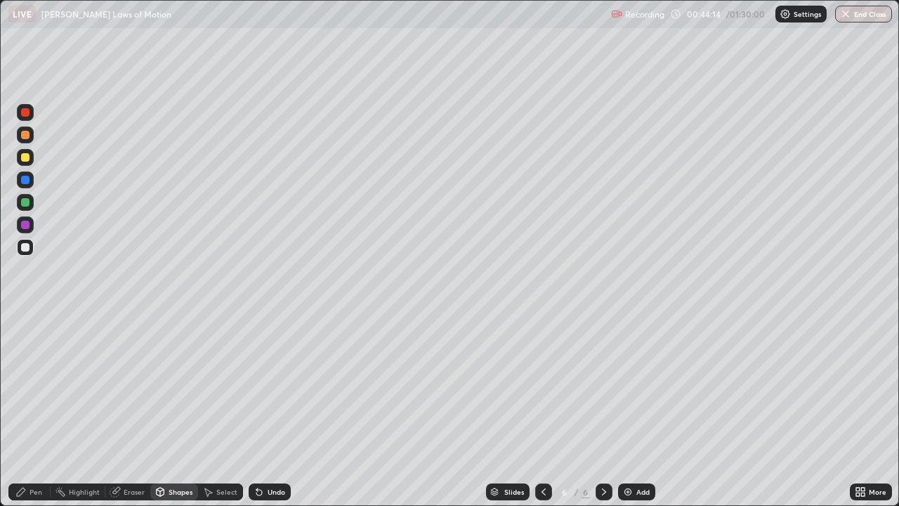
click at [261, 410] on icon at bounding box center [259, 491] width 11 height 11
click at [35, 410] on div "Pen" at bounding box center [36, 491] width 13 height 7
click at [25, 225] on div at bounding box center [25, 225] width 8 height 8
click at [183, 410] on div "Shapes" at bounding box center [181, 491] width 24 height 7
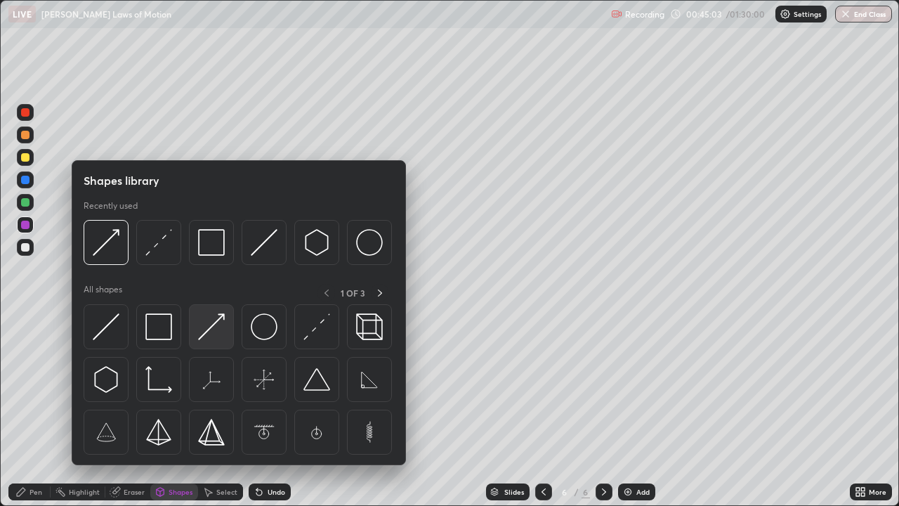
click at [211, 331] on img at bounding box center [211, 326] width 27 height 27
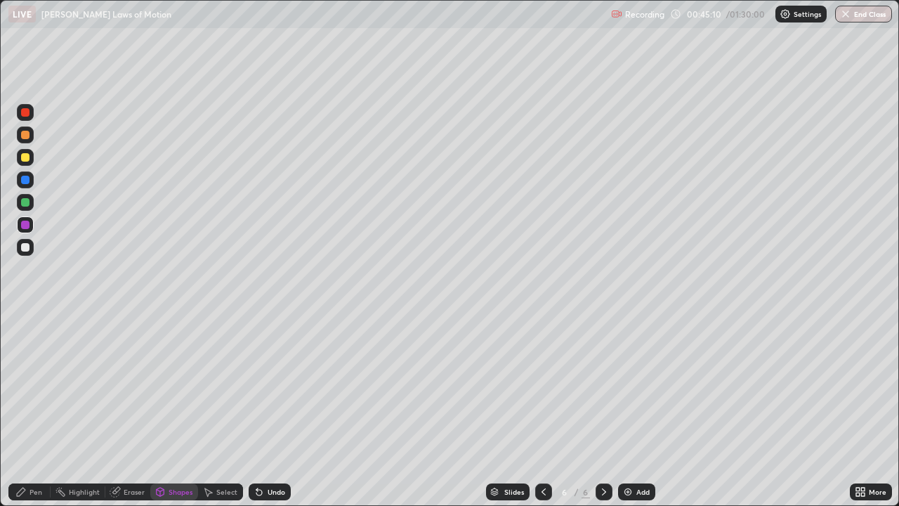
click at [37, 410] on div "Pen" at bounding box center [36, 491] width 13 height 7
click at [179, 410] on div "Shapes" at bounding box center [181, 491] width 24 height 7
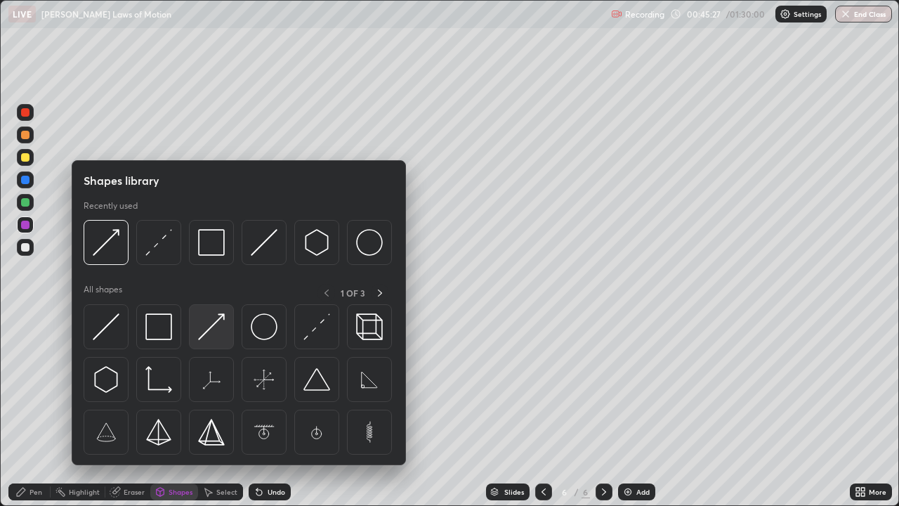
click at [217, 327] on img at bounding box center [211, 326] width 27 height 27
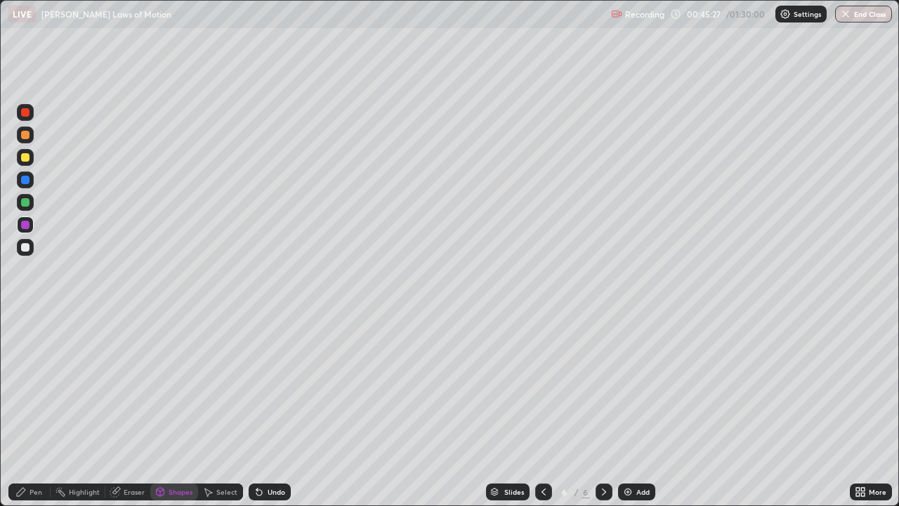
click at [25, 202] on div at bounding box center [25, 202] width 8 height 8
click at [36, 410] on div "Pen" at bounding box center [36, 491] width 13 height 7
click at [173, 410] on div "Shapes" at bounding box center [181, 491] width 24 height 7
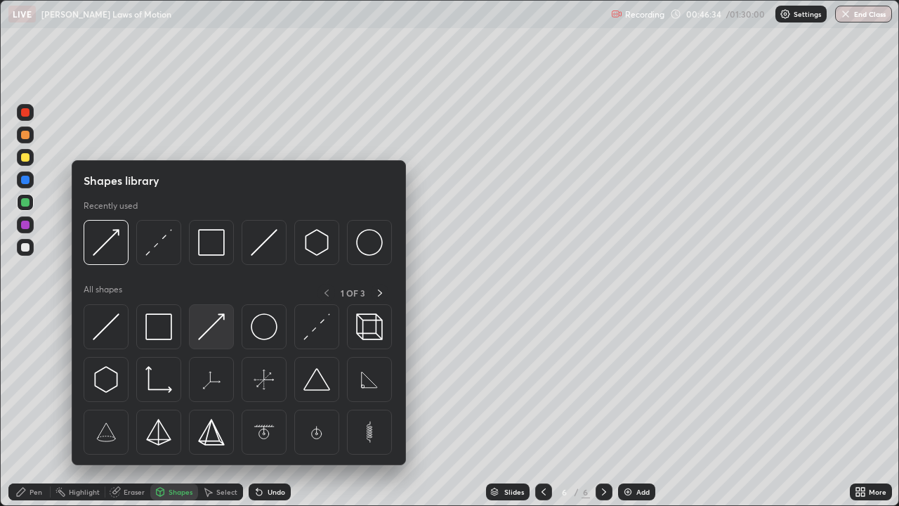
click at [217, 328] on img at bounding box center [211, 326] width 27 height 27
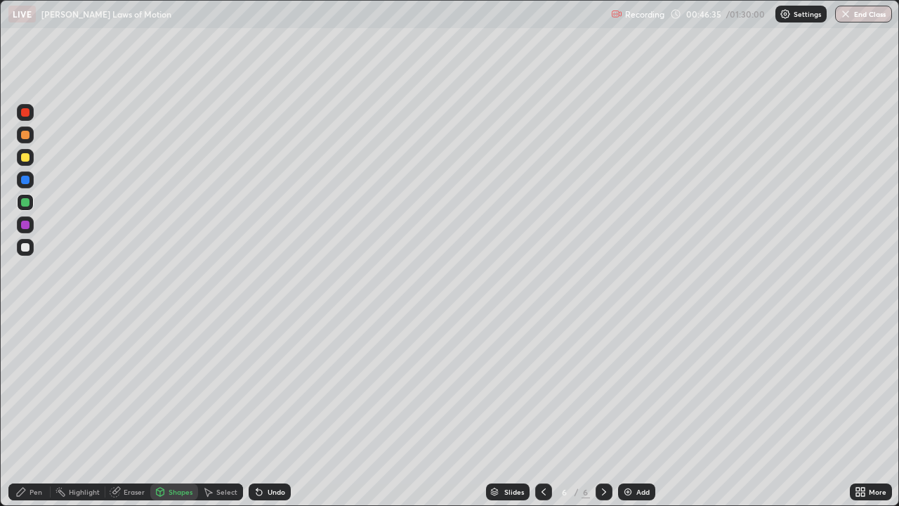
click at [25, 245] on div at bounding box center [25, 247] width 8 height 8
click at [32, 410] on div "Pen" at bounding box center [36, 491] width 13 height 7
click at [25, 203] on div at bounding box center [25, 202] width 8 height 8
click at [178, 410] on div "Shapes" at bounding box center [181, 491] width 24 height 7
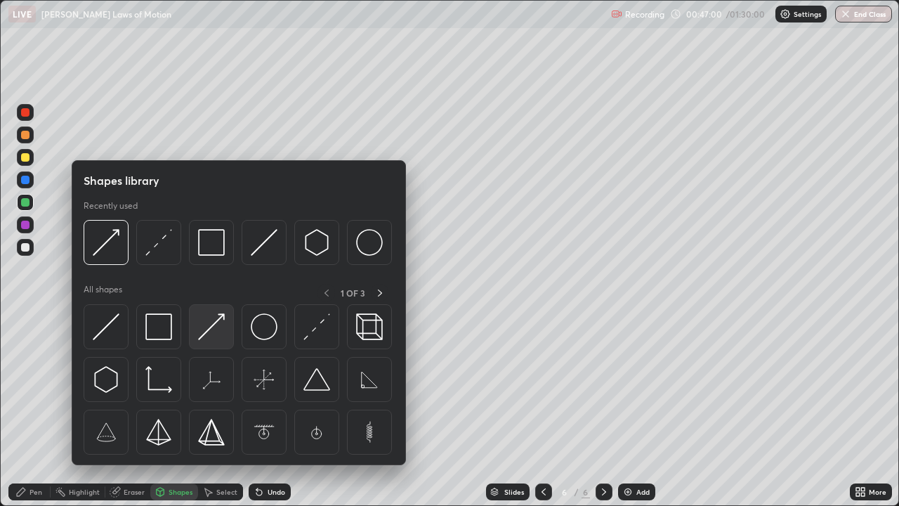
click at [219, 326] on img at bounding box center [211, 326] width 27 height 27
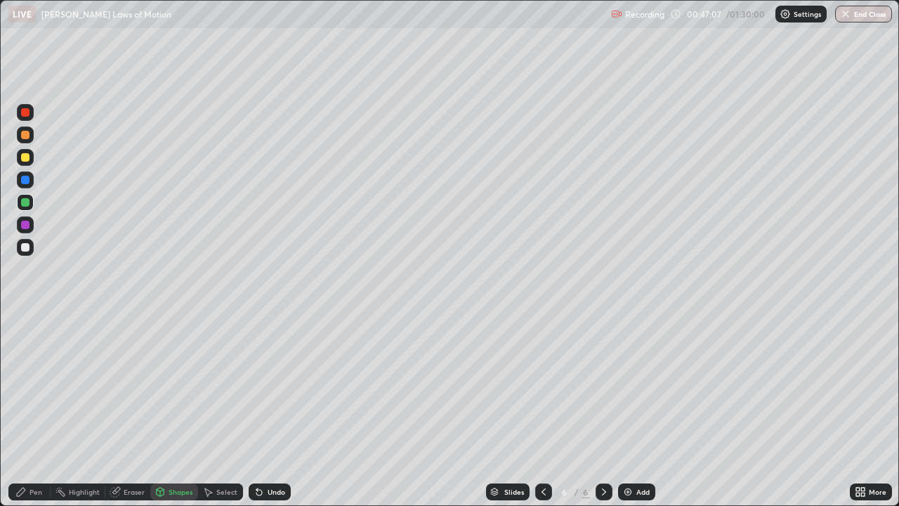
click at [37, 410] on div "Pen" at bounding box center [36, 491] width 13 height 7
click at [25, 153] on div at bounding box center [25, 157] width 8 height 8
click at [269, 410] on div "Undo" at bounding box center [277, 491] width 18 height 7
click at [181, 410] on div "Shapes" at bounding box center [181, 491] width 24 height 7
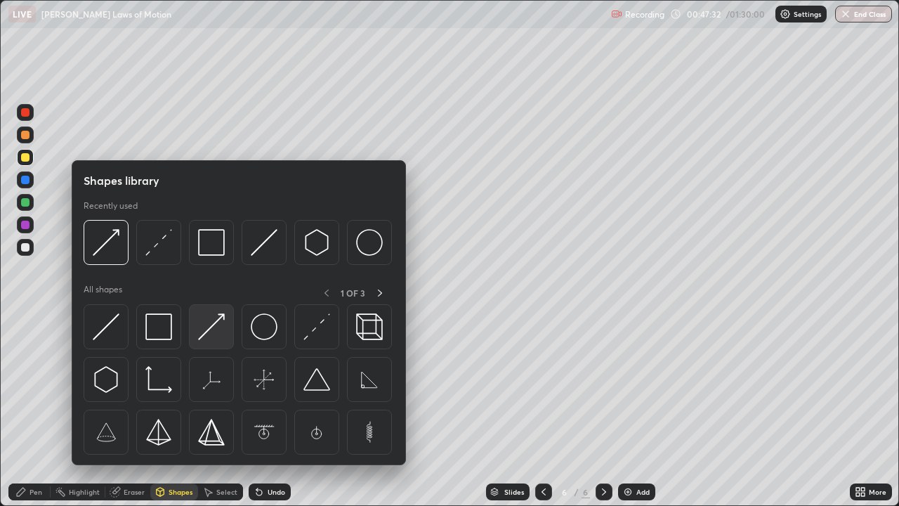
click at [218, 324] on img at bounding box center [211, 326] width 27 height 27
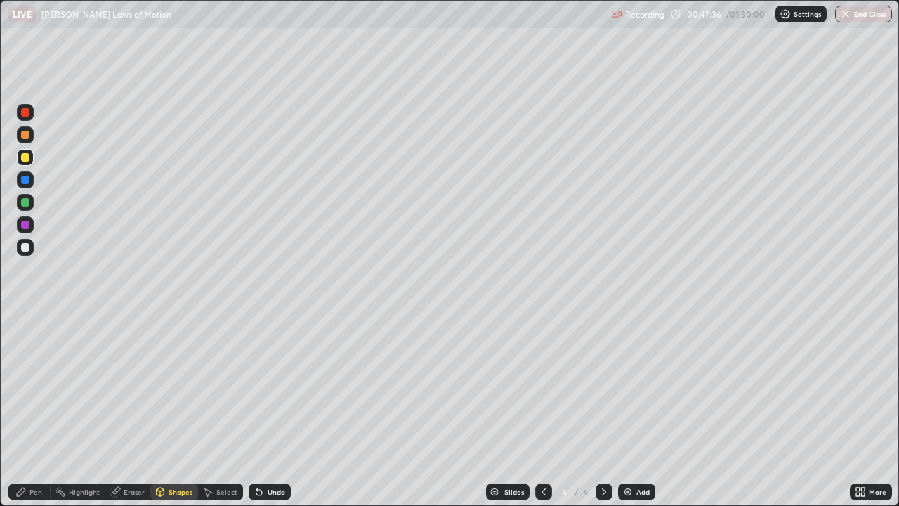
click at [38, 410] on div "Pen" at bounding box center [36, 491] width 13 height 7
click at [22, 247] on div at bounding box center [25, 247] width 8 height 8
click at [132, 410] on div "Eraser" at bounding box center [134, 491] width 21 height 7
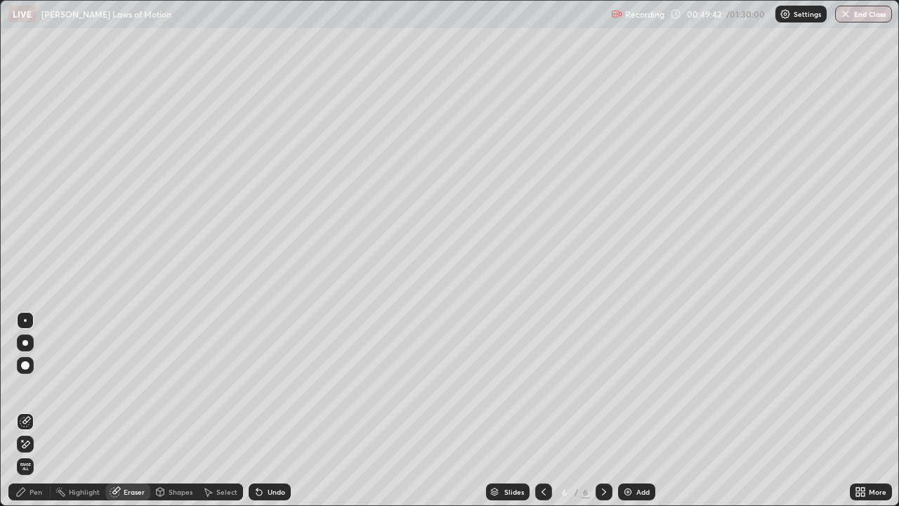
click at [36, 410] on div "Pen" at bounding box center [36, 491] width 13 height 7
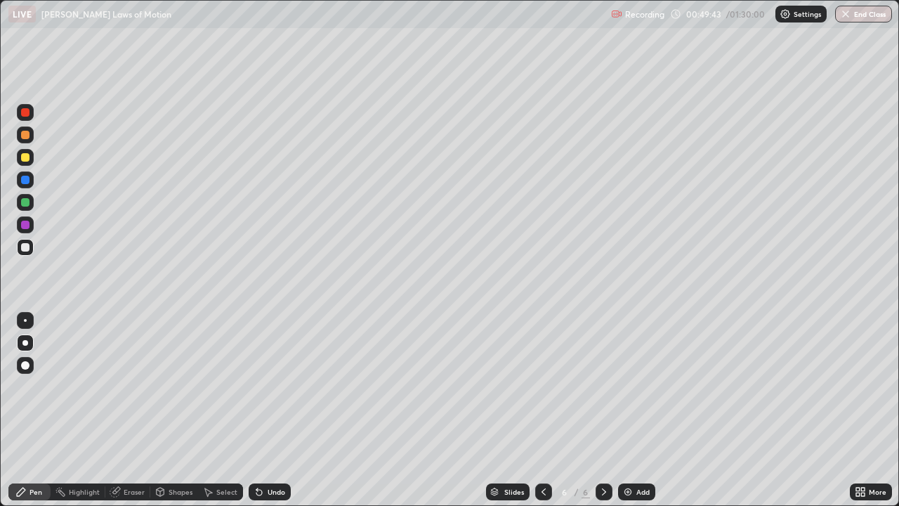
click at [22, 183] on div at bounding box center [25, 180] width 8 height 8
click at [134, 410] on div "Eraser" at bounding box center [134, 491] width 21 height 7
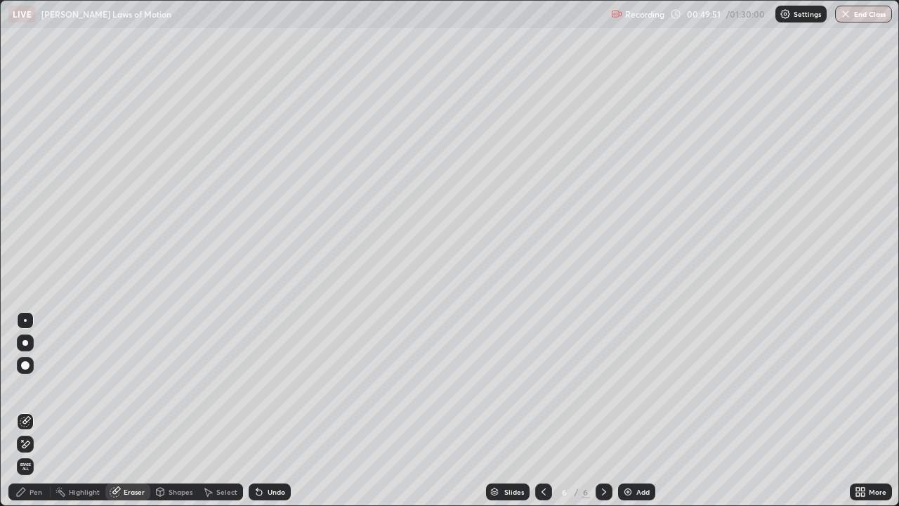
click at [34, 410] on div "Pen" at bounding box center [36, 491] width 13 height 7
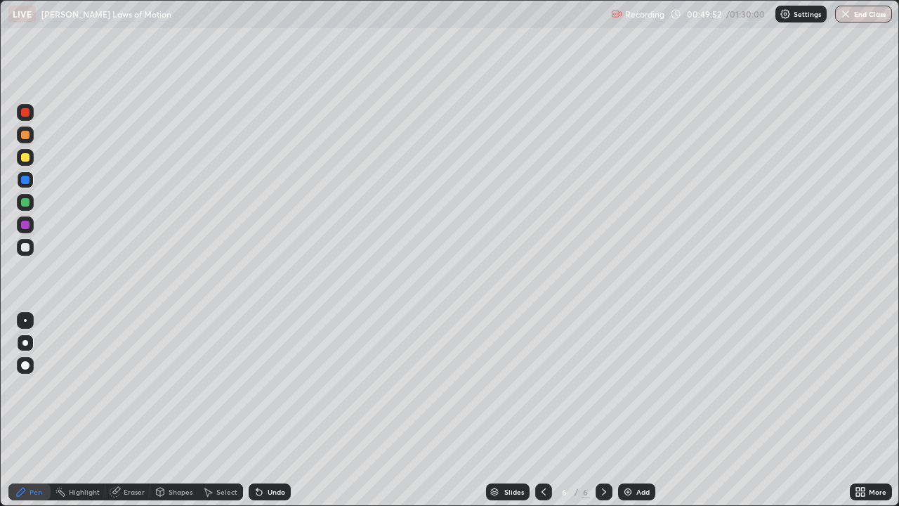
click at [25, 225] on div at bounding box center [25, 225] width 8 height 8
click at [634, 410] on div "Add" at bounding box center [636, 491] width 37 height 17
click at [26, 157] on div at bounding box center [25, 157] width 8 height 8
click at [25, 320] on div at bounding box center [25, 320] width 3 height 3
click at [27, 247] on div at bounding box center [25, 247] width 8 height 8
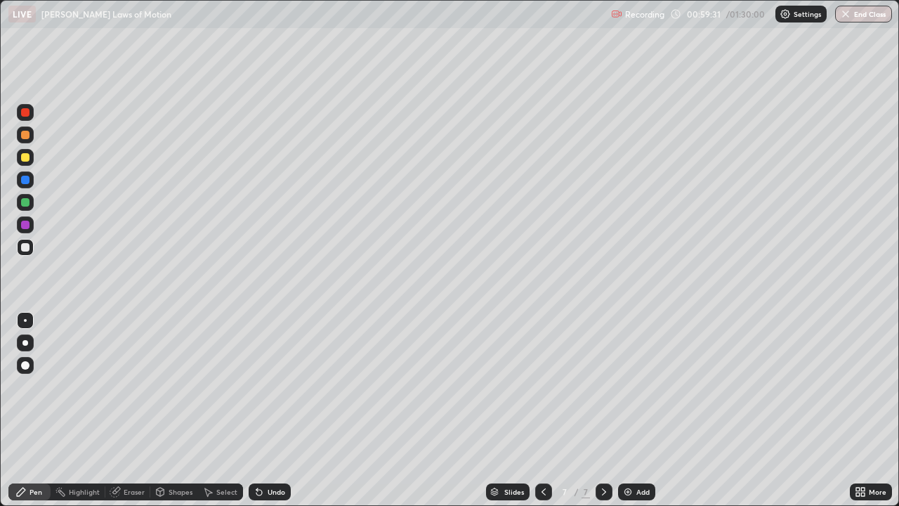
click at [27, 245] on div at bounding box center [25, 247] width 8 height 8
click at [27, 248] on div at bounding box center [25, 247] width 8 height 8
click at [25, 248] on div at bounding box center [25, 247] width 8 height 8
click at [27, 222] on div at bounding box center [25, 225] width 8 height 8
click at [25, 249] on div at bounding box center [25, 247] width 8 height 8
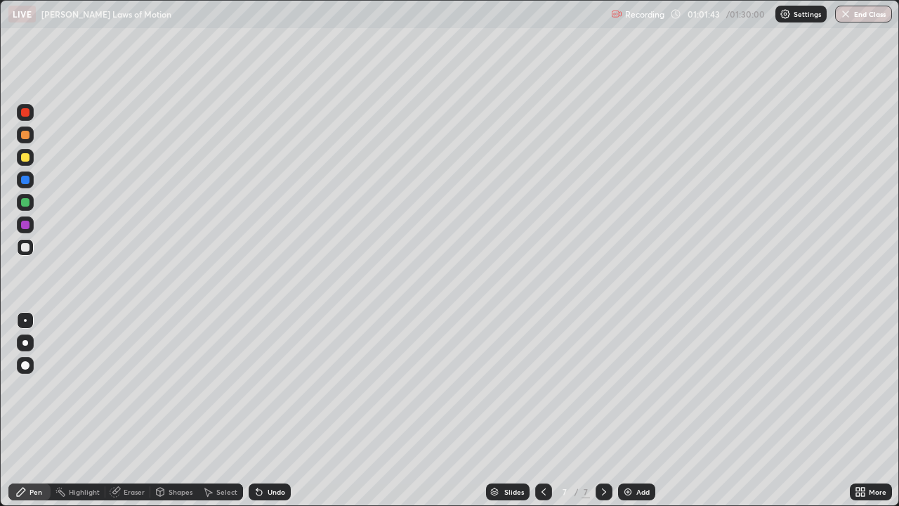
click at [26, 156] on div at bounding box center [25, 157] width 8 height 8
click at [24, 319] on div at bounding box center [25, 320] width 3 height 3
click at [27, 245] on div at bounding box center [25, 247] width 8 height 8
click at [182, 410] on div "Shapes" at bounding box center [181, 491] width 24 height 7
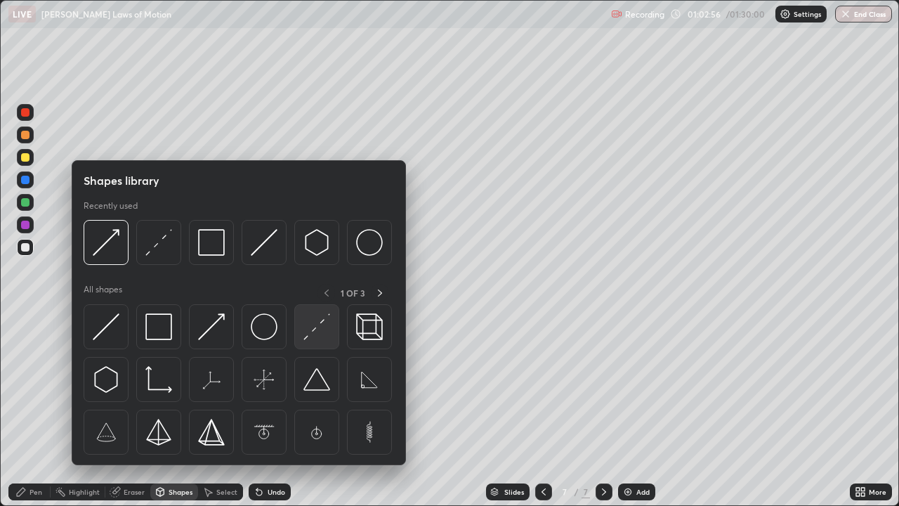
click at [321, 327] on img at bounding box center [317, 326] width 27 height 27
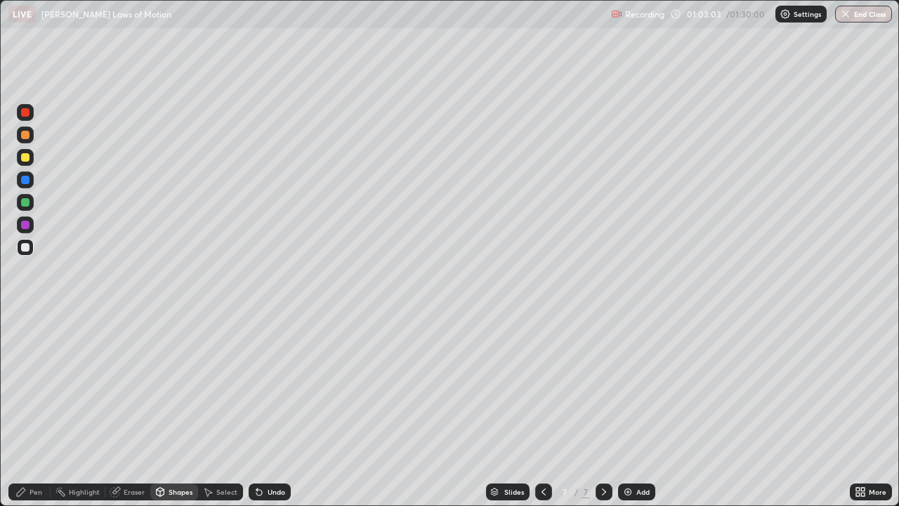
click at [24, 203] on div at bounding box center [25, 202] width 8 height 8
click at [37, 410] on div "Pen" at bounding box center [36, 491] width 13 height 7
click at [26, 245] on div at bounding box center [25, 247] width 8 height 8
click at [27, 201] on div at bounding box center [25, 202] width 8 height 8
click at [25, 225] on div at bounding box center [25, 225] width 8 height 8
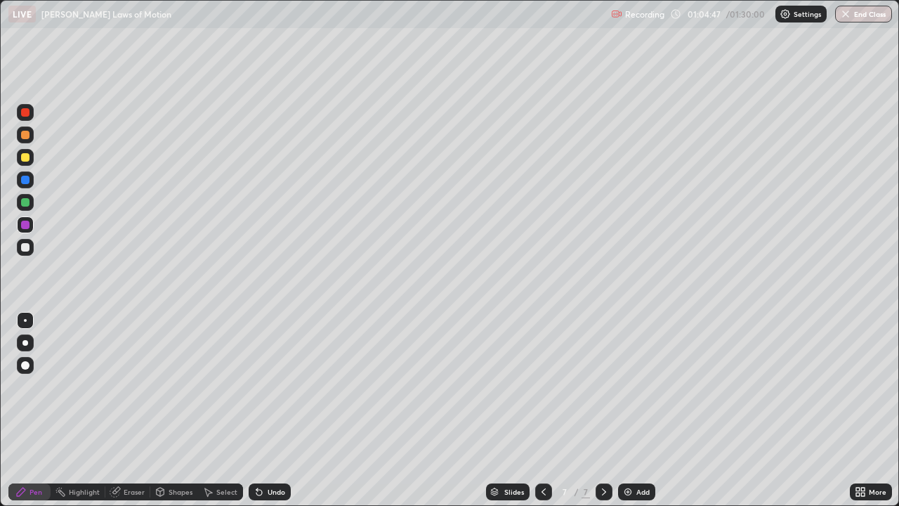
click at [26, 250] on div at bounding box center [25, 247] width 8 height 8
click at [628, 410] on img at bounding box center [628, 491] width 11 height 11
click at [27, 243] on div at bounding box center [25, 247] width 8 height 8
click at [27, 226] on div at bounding box center [25, 225] width 8 height 8
click at [27, 249] on div at bounding box center [25, 247] width 8 height 8
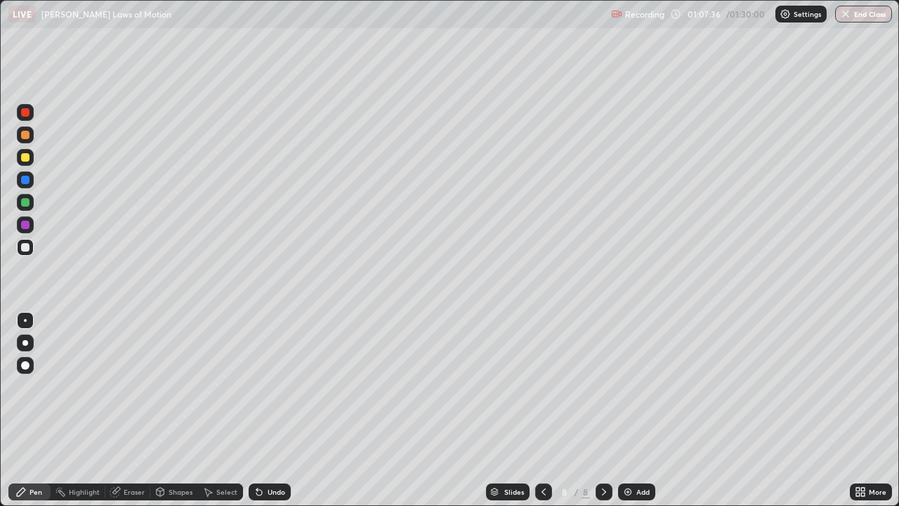
click at [27, 243] on div at bounding box center [25, 247] width 8 height 8
click at [25, 343] on div at bounding box center [25, 343] width 6 height 6
click at [26, 202] on div at bounding box center [25, 202] width 8 height 8
click at [628, 410] on img at bounding box center [628, 491] width 11 height 11
click at [22, 246] on div at bounding box center [25, 247] width 8 height 8
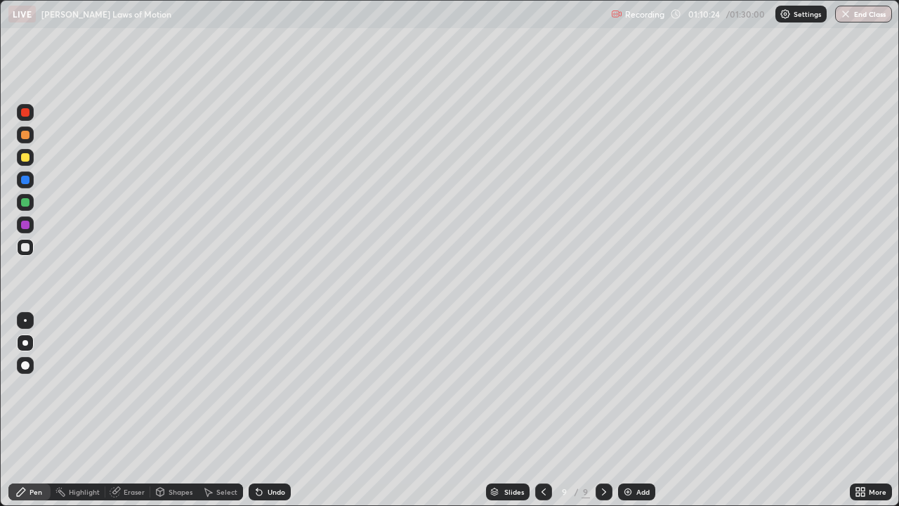
click at [25, 320] on div at bounding box center [25, 320] width 3 height 3
click at [25, 223] on div at bounding box center [25, 225] width 8 height 8
click at [29, 247] on div at bounding box center [25, 247] width 8 height 8
click at [26, 202] on div at bounding box center [25, 202] width 8 height 8
click at [25, 247] on div at bounding box center [25, 247] width 8 height 8
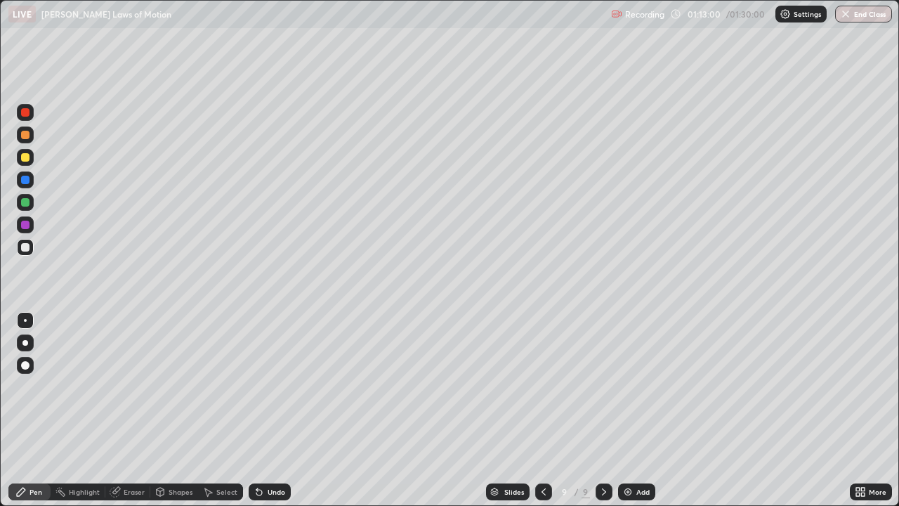
click at [27, 202] on div at bounding box center [25, 202] width 8 height 8
click at [27, 248] on div at bounding box center [25, 247] width 8 height 8
click at [25, 159] on div at bounding box center [25, 157] width 8 height 8
click at [25, 226] on div at bounding box center [25, 225] width 8 height 8
click at [625, 410] on img at bounding box center [628, 491] width 11 height 11
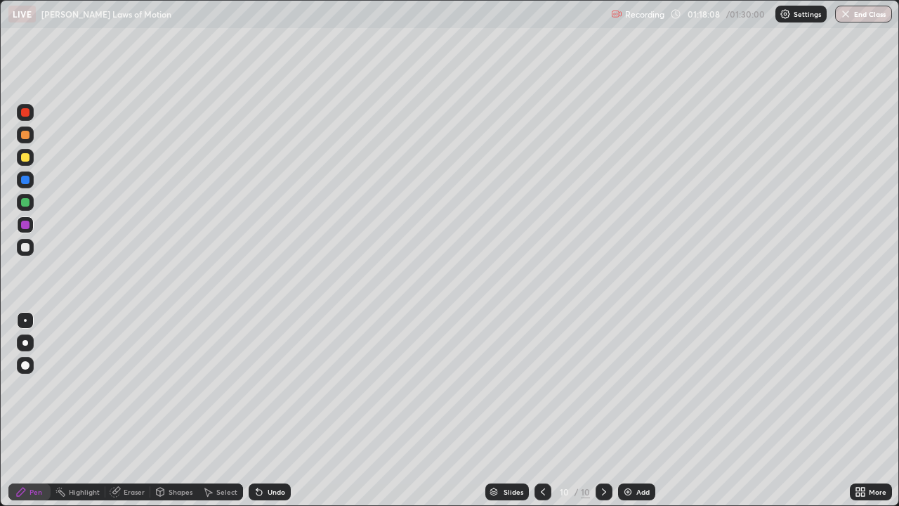
click at [25, 202] on div at bounding box center [25, 202] width 8 height 8
click at [24, 247] on div at bounding box center [25, 247] width 8 height 8
click at [25, 249] on div at bounding box center [25, 247] width 8 height 8
click at [169, 410] on div "Shapes" at bounding box center [181, 491] width 24 height 7
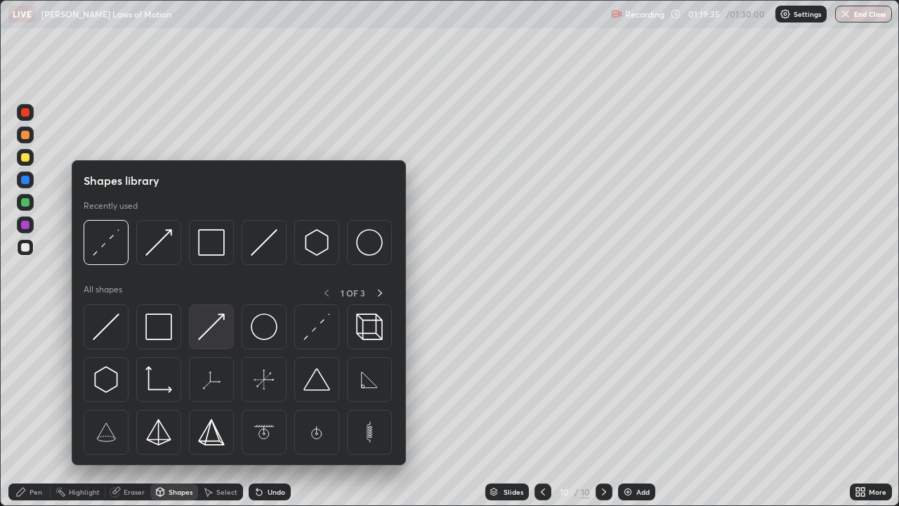
click at [213, 335] on img at bounding box center [211, 326] width 27 height 27
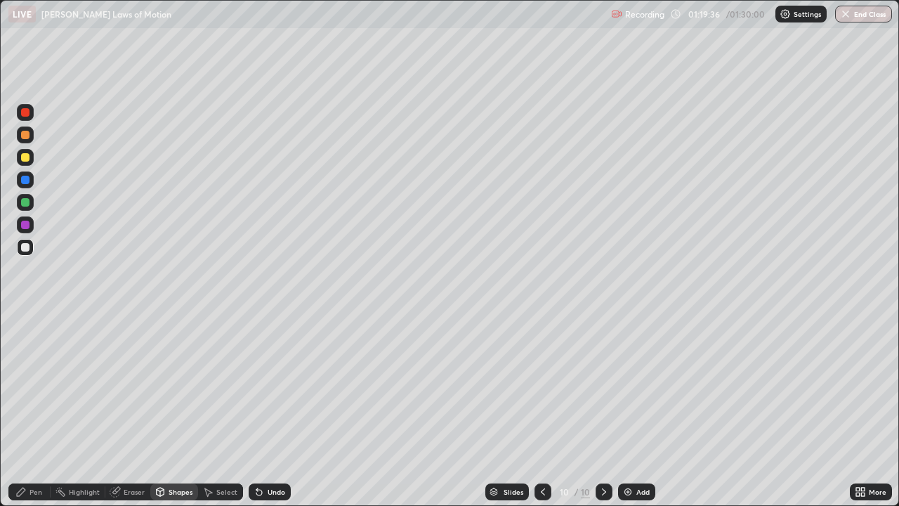
click at [184, 410] on div "Shapes" at bounding box center [181, 491] width 24 height 7
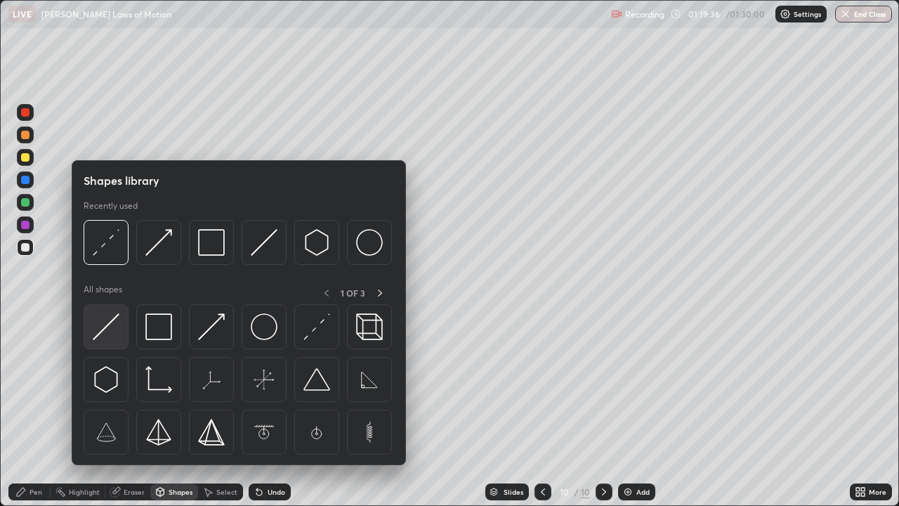
click at [111, 328] on img at bounding box center [106, 326] width 27 height 27
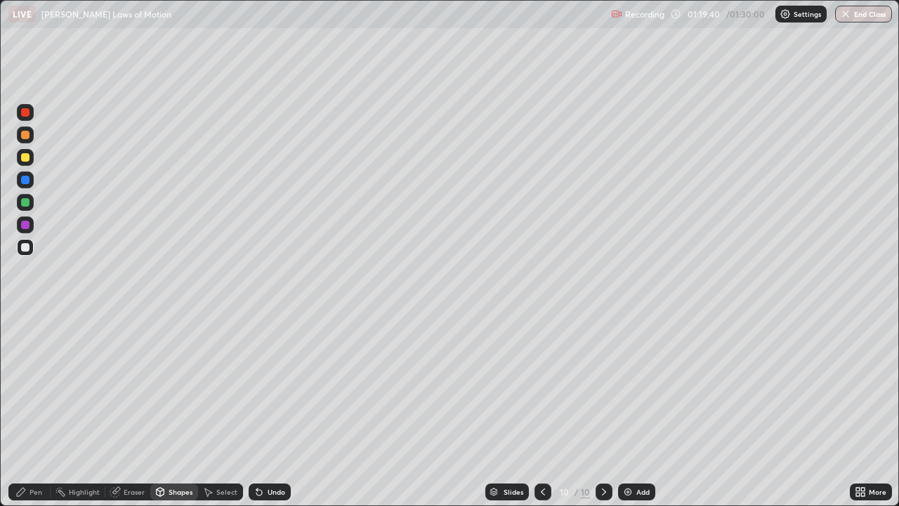
click at [39, 410] on div "Pen" at bounding box center [36, 491] width 13 height 7
click at [25, 225] on div at bounding box center [25, 225] width 8 height 8
click at [25, 157] on div at bounding box center [25, 157] width 8 height 8
click at [30, 225] on div at bounding box center [25, 224] width 17 height 17
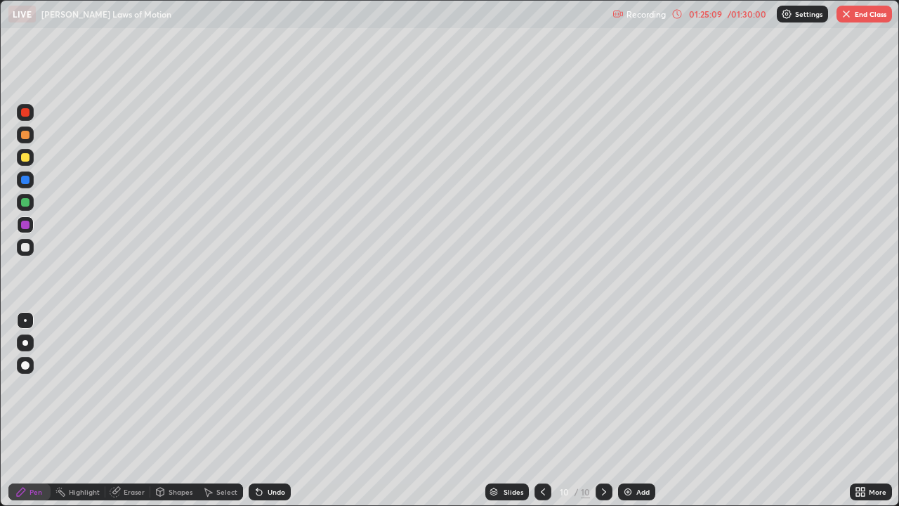
click at [25, 247] on div at bounding box center [25, 247] width 8 height 8
click at [858, 13] on button "End Class" at bounding box center [865, 14] width 56 height 17
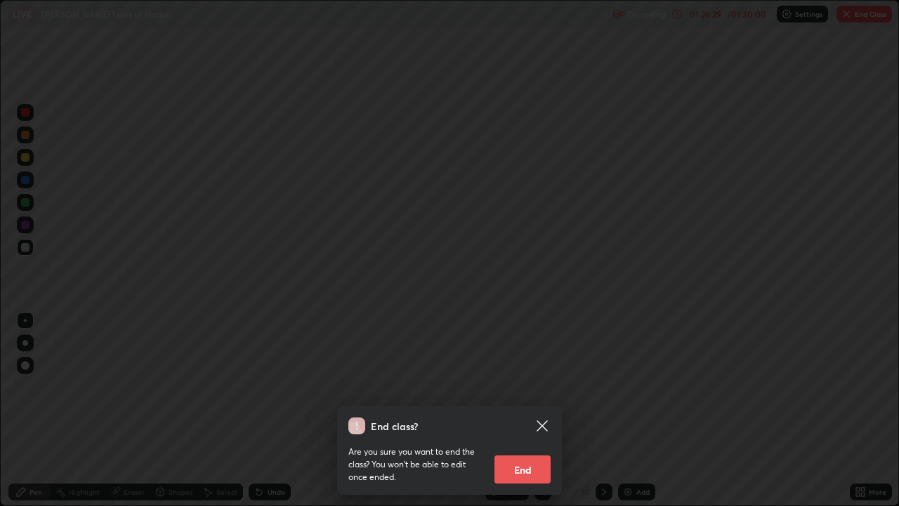
click at [526, 410] on button "End" at bounding box center [523, 469] width 56 height 28
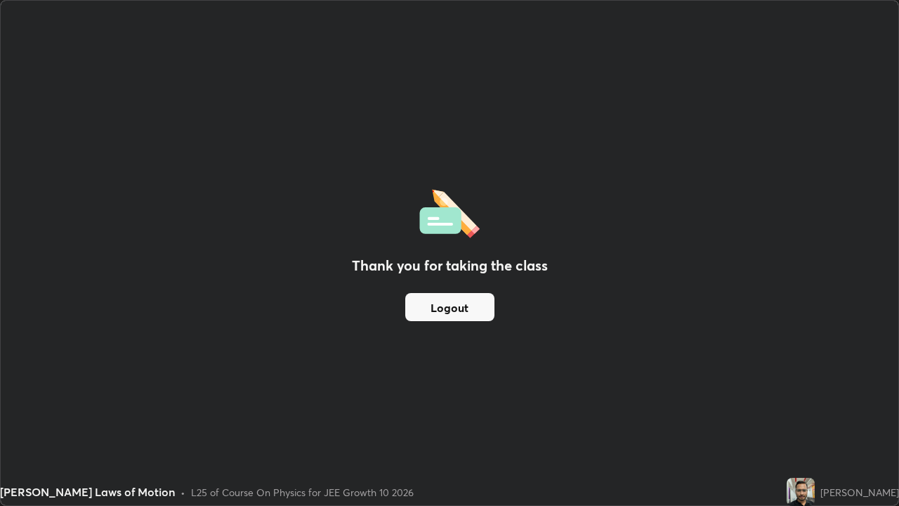
click at [472, 301] on button "Logout" at bounding box center [449, 307] width 89 height 28
click at [460, 306] on button "Logout" at bounding box center [449, 307] width 89 height 28
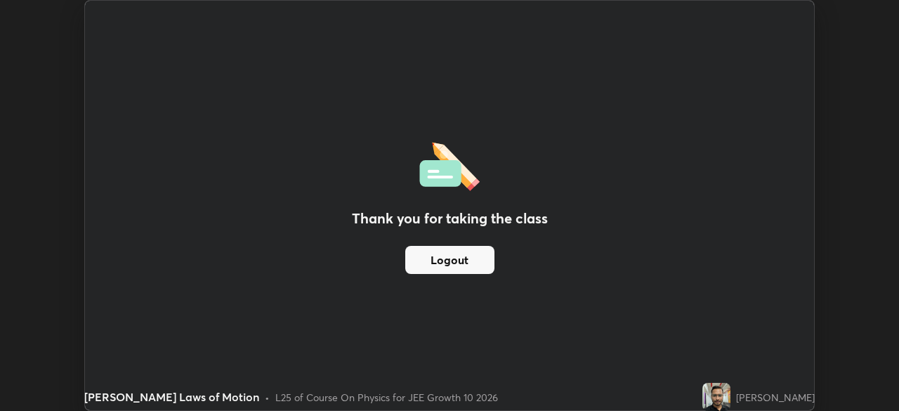
scroll to position [69861, 69373]
